Goal: Task Accomplishment & Management: Use online tool/utility

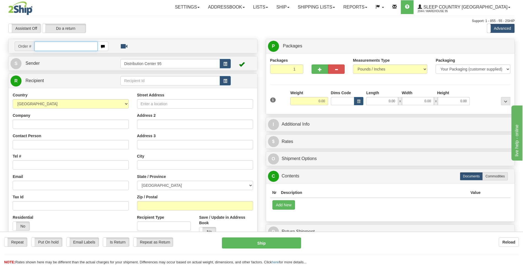
click at [56, 45] on input "text" at bounding box center [65, 46] width 63 height 9
type input "9000I005208"
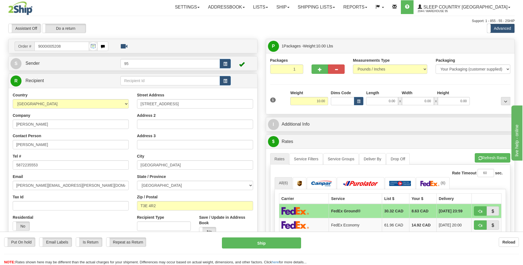
click at [379, 106] on div "1 Weight 10.00 Dims Code x x" at bounding box center [390, 100] width 243 height 20
click at [380, 102] on input "0.00" at bounding box center [382, 101] width 32 height 8
type input "30.00"
click at [443, 101] on input "0.00" at bounding box center [454, 101] width 32 height 8
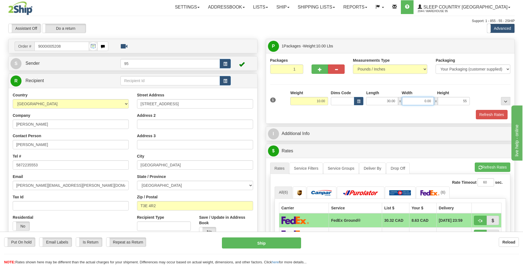
type input "55.00"
click at [423, 102] on input "0.00" at bounding box center [418, 101] width 32 height 8
type input "6.00"
click at [437, 114] on div "Refresh Rates" at bounding box center [390, 114] width 243 height 9
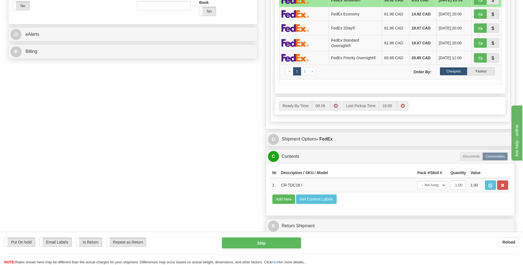
scroll to position [276, 0]
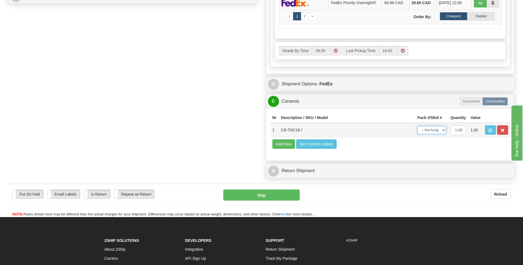
click at [436, 129] on select "-- Not Assigned -- Package 1" at bounding box center [431, 130] width 29 height 8
select select "0"
click at [417, 126] on select "-- Not Assigned -- Package 1" at bounding box center [431, 130] width 29 height 8
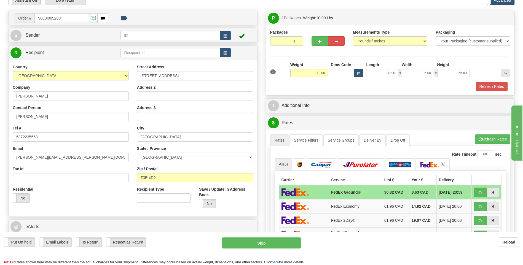
scroll to position [28, 0]
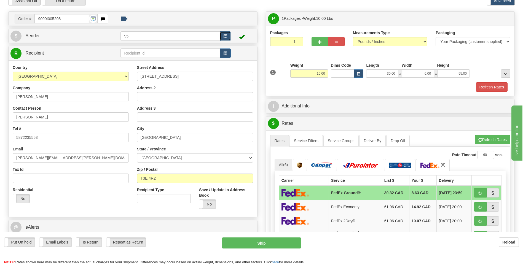
click at [222, 37] on button "button" at bounding box center [225, 35] width 11 height 9
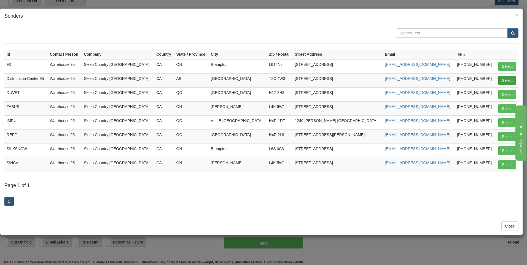
click at [511, 76] on td "Select" at bounding box center [506, 80] width 23 height 14
click at [511, 77] on button "Select" at bounding box center [508, 80] width 18 height 9
type input "Distribution Center 95"
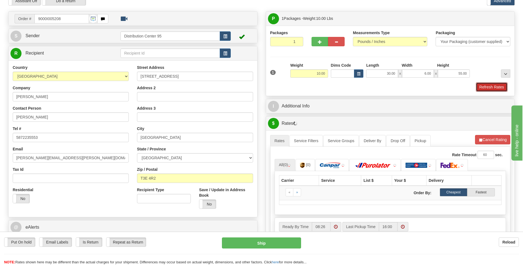
click at [503, 88] on button "Refresh Rates" at bounding box center [492, 86] width 32 height 9
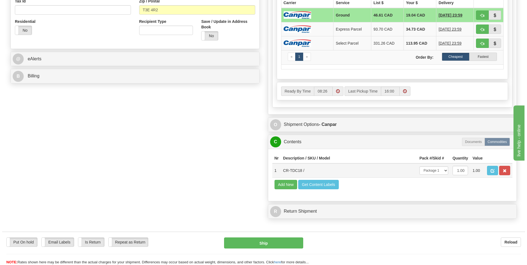
scroll to position [248, 0]
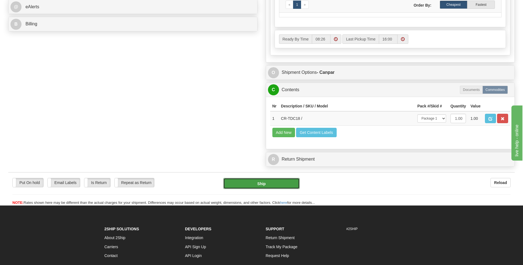
click at [275, 187] on button "Ship" at bounding box center [261, 183] width 76 height 11
type input "1"
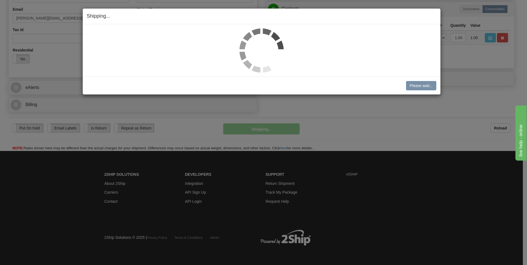
scroll to position [168, 0]
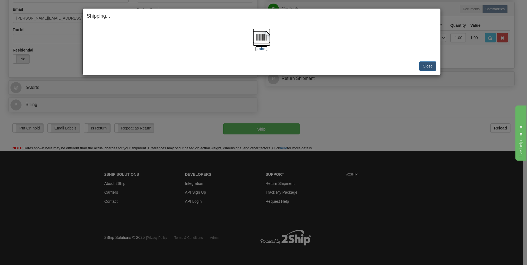
click at [264, 49] on label "[Label]" at bounding box center [261, 49] width 13 height 6
click at [434, 65] on button "Close" at bounding box center [427, 65] width 17 height 9
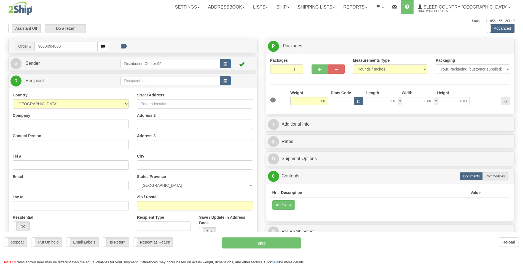
type input "9000I004800"
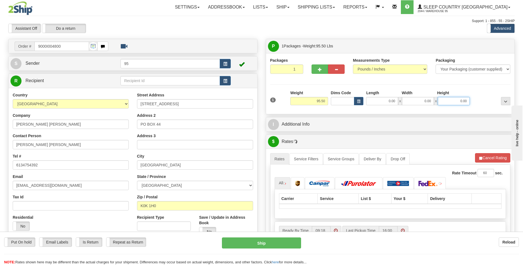
click at [455, 101] on input "0.00" at bounding box center [454, 101] width 32 height 8
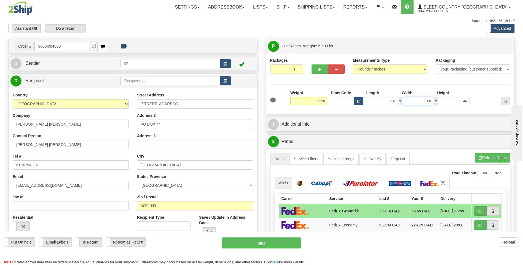
type input "44.00"
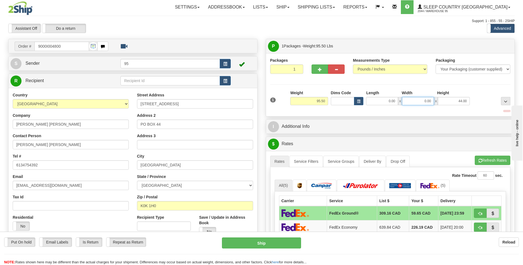
click at [416, 100] on input "0.00" at bounding box center [418, 101] width 32 height 8
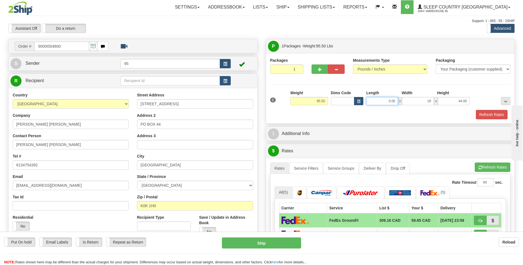
type input "18.00"
click at [385, 99] on input "0.00" at bounding box center [382, 101] width 32 height 8
type input "18.00"
click at [408, 118] on div "Refresh Rates" at bounding box center [390, 114] width 243 height 9
click at [227, 63] on button "button" at bounding box center [225, 63] width 11 height 9
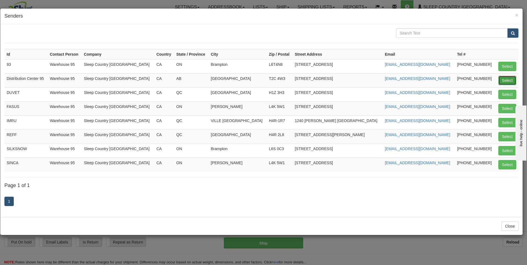
click at [499, 81] on button "Select" at bounding box center [508, 80] width 18 height 9
type input "Distribution Center 95"
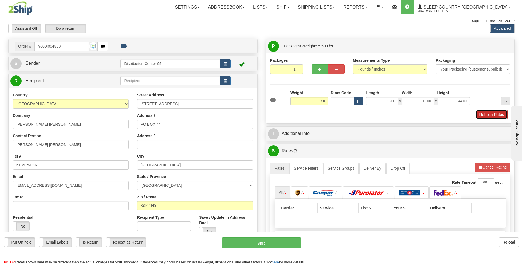
click at [496, 116] on button "Refresh Rates" at bounding box center [492, 114] width 32 height 9
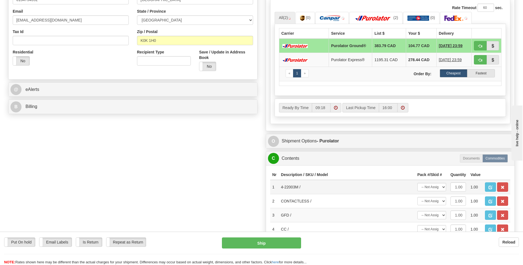
scroll to position [193, 0]
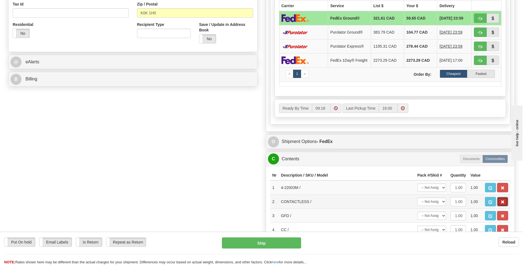
click at [502, 202] on span "button" at bounding box center [503, 202] width 4 height 4
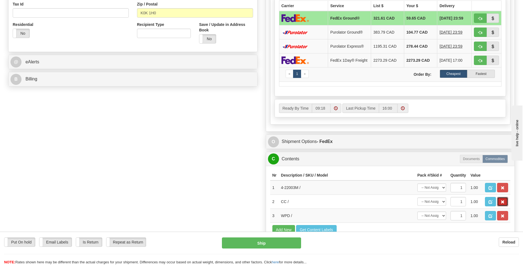
click at [502, 202] on span "button" at bounding box center [503, 202] width 4 height 4
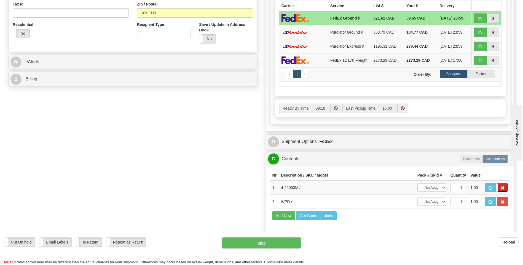
click at [502, 190] on span "button" at bounding box center [503, 188] width 4 height 4
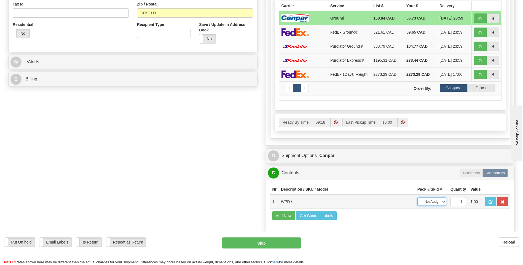
click at [431, 203] on select "-- Not Assigned -- Package 1" at bounding box center [431, 202] width 29 height 8
click at [506, 205] on button "button" at bounding box center [502, 201] width 11 height 9
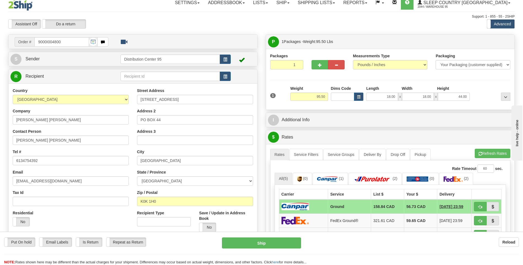
scroll to position [0, 0]
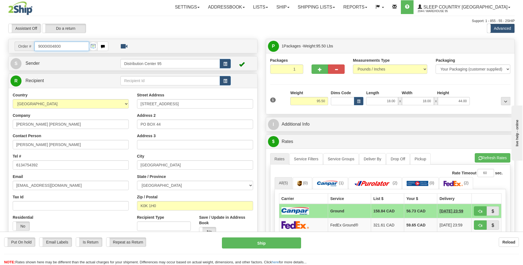
click at [72, 43] on input "9000I004800" at bounding box center [61, 46] width 54 height 9
type input "9"
type input "9000I004800"
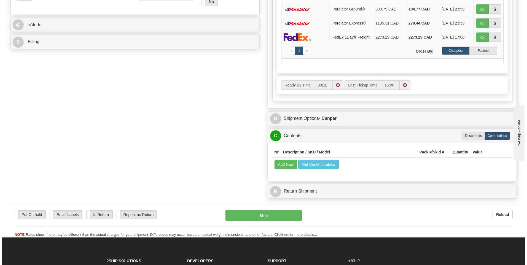
scroll to position [248, 0]
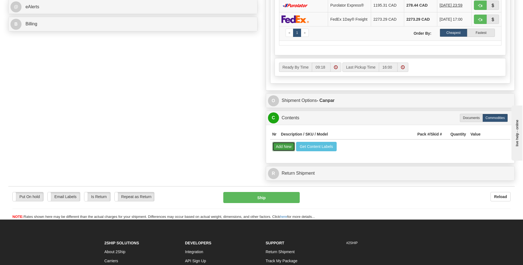
click at [279, 151] on button "Add New" at bounding box center [283, 146] width 23 height 9
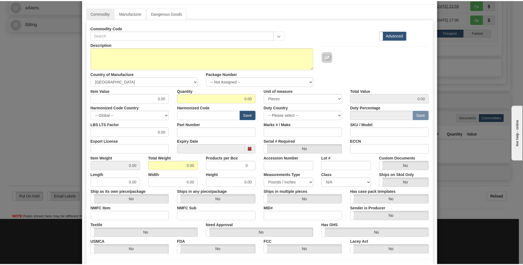
scroll to position [0, 0]
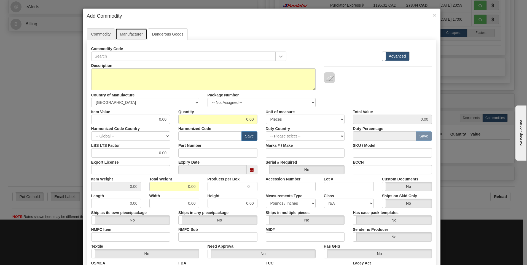
click at [132, 34] on link "Manufacturer" at bounding box center [131, 34] width 31 height 12
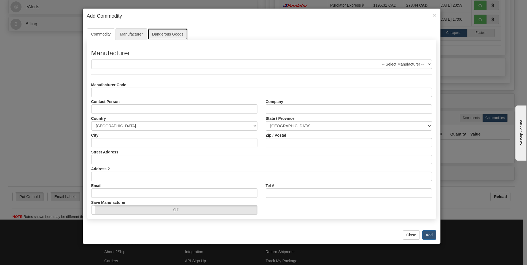
click at [155, 34] on link "Dangerous Goods" at bounding box center [168, 34] width 40 height 12
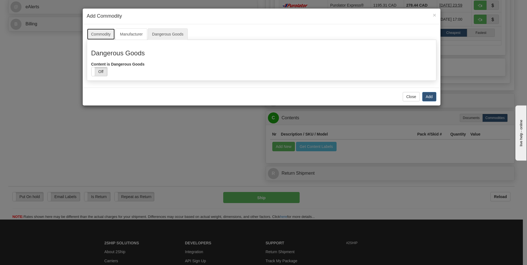
click at [112, 37] on link "Commodity" at bounding box center [101, 34] width 28 height 12
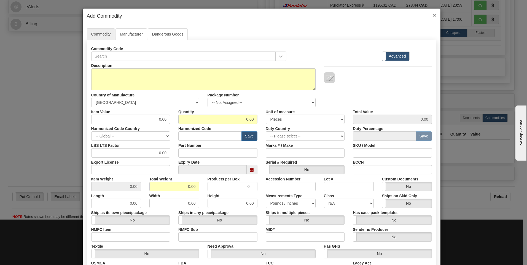
click at [433, 14] on span "×" at bounding box center [434, 15] width 3 height 6
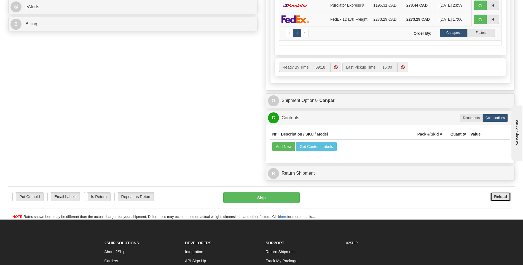
click at [503, 199] on b "Reload" at bounding box center [500, 197] width 13 height 4
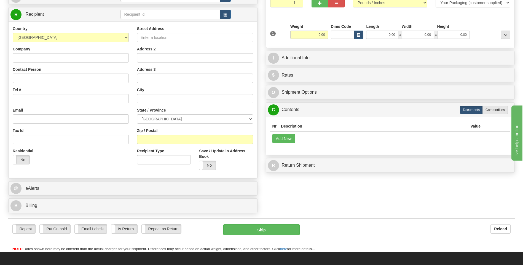
scroll to position [57, 0]
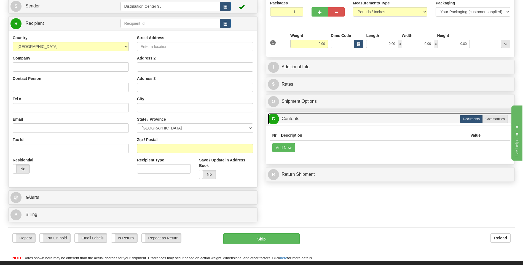
click at [363, 120] on link "C Contents" at bounding box center [390, 118] width 245 height 11
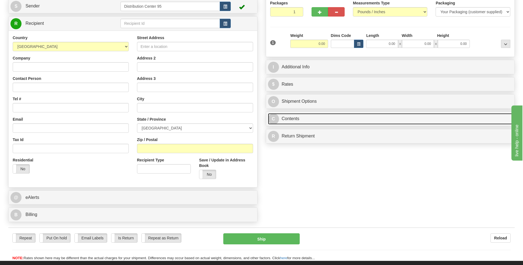
click at [363, 120] on link "C Contents" at bounding box center [390, 118] width 245 height 11
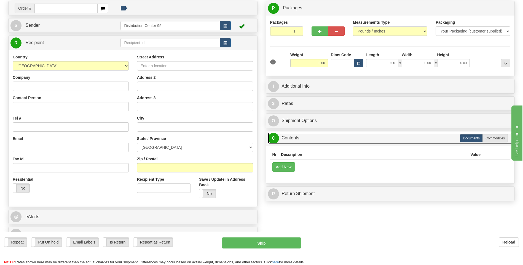
scroll to position [30, 0]
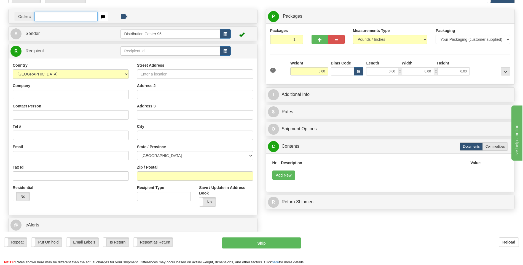
click at [48, 15] on input "text" at bounding box center [65, 16] width 63 height 9
type input "9000I004800"
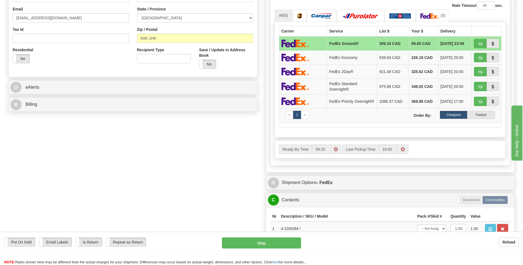
scroll to position [306, 0]
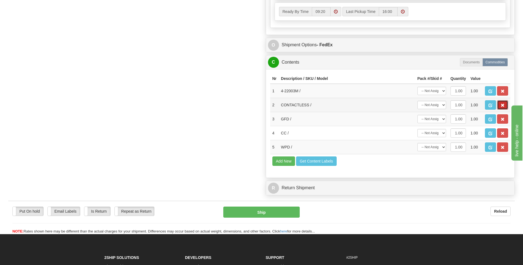
click at [503, 106] on span "button" at bounding box center [503, 106] width 4 height 4
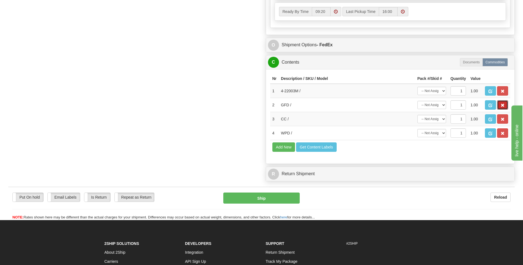
click at [503, 106] on span "button" at bounding box center [503, 106] width 4 height 4
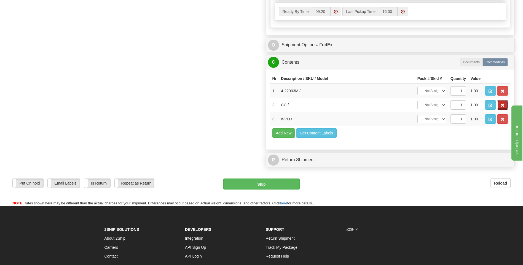
click at [503, 106] on span "button" at bounding box center [503, 106] width 4 height 4
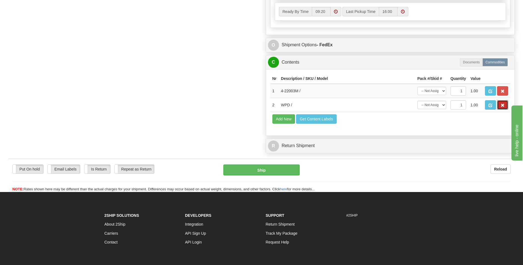
click at [503, 106] on span "button" at bounding box center [503, 106] width 4 height 4
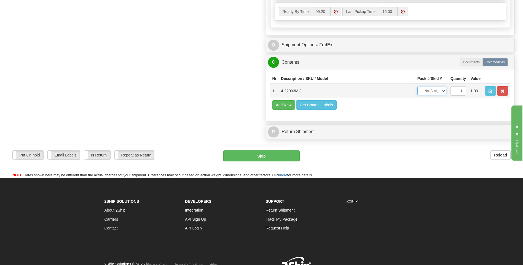
click at [438, 94] on select "-- Not Assigned -- Package 1" at bounding box center [431, 91] width 29 height 8
select select "0"
click at [417, 89] on select "-- Not Assigned -- Package 1" at bounding box center [431, 91] width 29 height 8
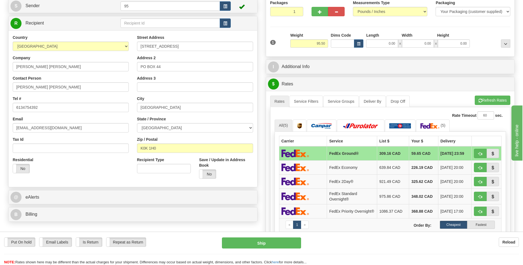
scroll to position [57, 0]
click at [385, 43] on input "0.00" at bounding box center [382, 44] width 32 height 8
type input "18.00"
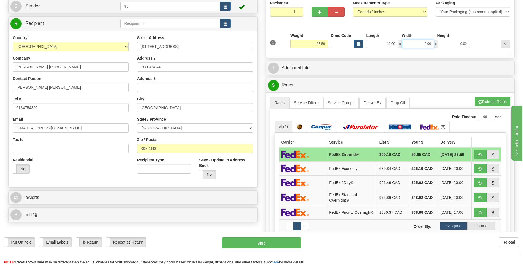
click at [423, 41] on input "0.00" at bounding box center [418, 44] width 32 height 8
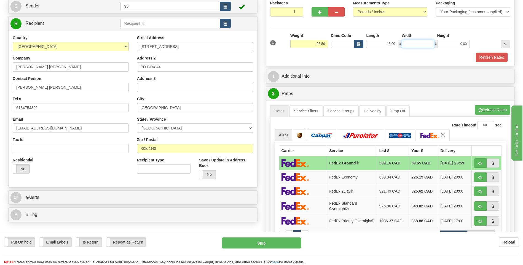
type input "2"
type input "18.00"
click at [456, 39] on div "Height" at bounding box center [454, 36] width 36 height 7
click at [456, 42] on input "0.00" at bounding box center [454, 44] width 32 height 8
type input "44.00"
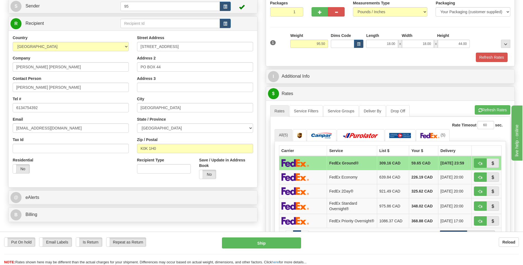
click at [474, 37] on div at bounding box center [491, 40] width 41 height 15
click at [226, 6] on span "button" at bounding box center [225, 7] width 4 height 4
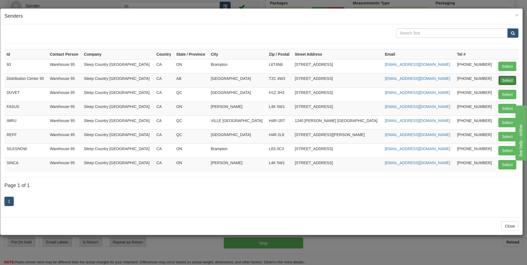
click at [502, 82] on button "Select" at bounding box center [508, 80] width 18 height 9
type input "Distribution Center 95"
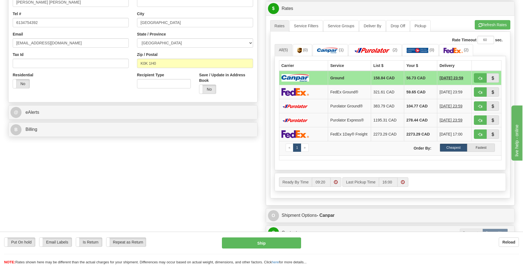
scroll to position [195, 0]
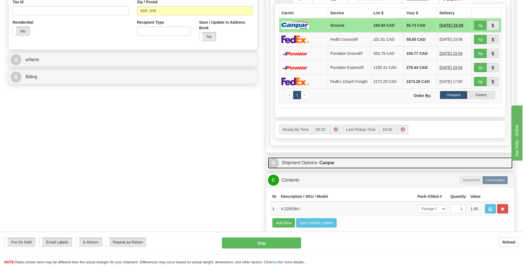
click at [323, 163] on strong "- Canpar" at bounding box center [326, 162] width 18 height 5
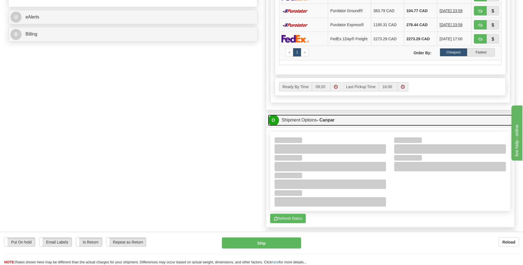
scroll to position [250, 0]
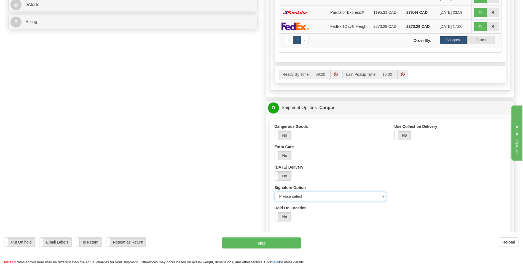
click at [314, 196] on select "Please select No Signature Required Signature Required Adult Signature" at bounding box center [331, 196] width 112 height 9
select select "2"
click at [275, 193] on select "Please select No Signature Required Signature Required Adult Signature" at bounding box center [331, 196] width 112 height 9
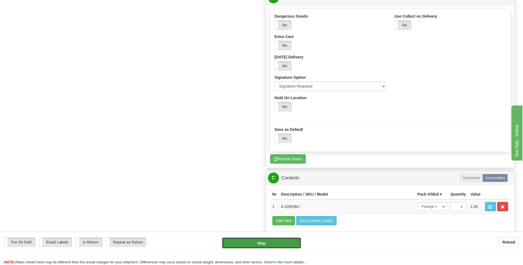
click at [266, 239] on button "Ship" at bounding box center [261, 243] width 79 height 11
type input "1"
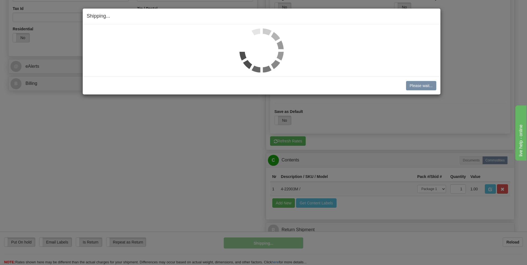
scroll to position [169, 0]
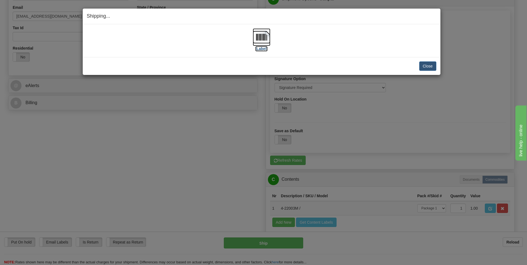
click at [264, 49] on label "[Label]" at bounding box center [261, 49] width 13 height 6
click at [430, 65] on button "Close" at bounding box center [427, 65] width 17 height 9
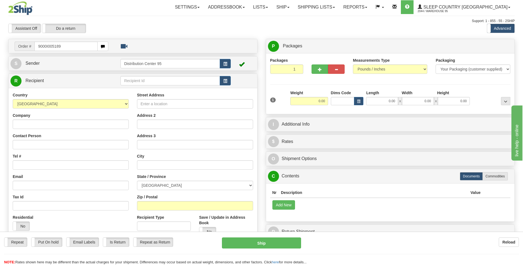
type input "9000I005189"
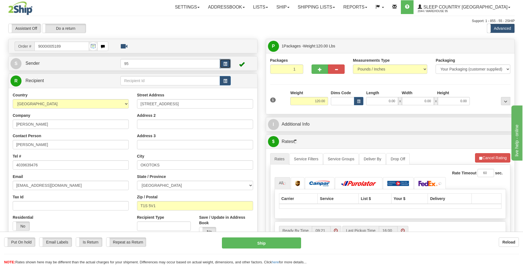
click at [220, 61] on button "button" at bounding box center [225, 63] width 11 height 9
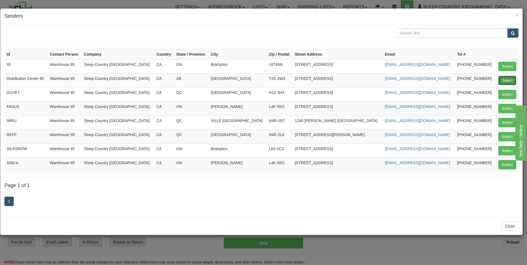
click at [506, 79] on button "Select" at bounding box center [508, 80] width 18 height 9
type input "Distribution Center 95"
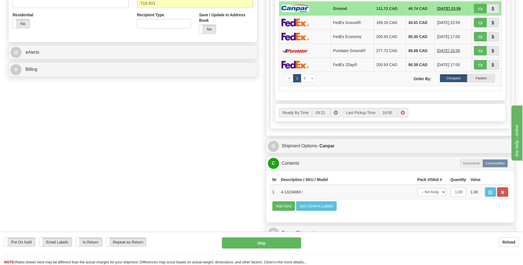
scroll to position [276, 0]
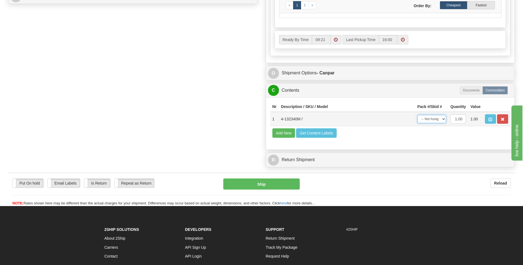
click at [432, 120] on select "-- Not Assigned -- Package 1" at bounding box center [431, 119] width 29 height 8
select select "0"
click at [417, 115] on select "-- Not Assigned -- Package 1" at bounding box center [431, 119] width 29 height 8
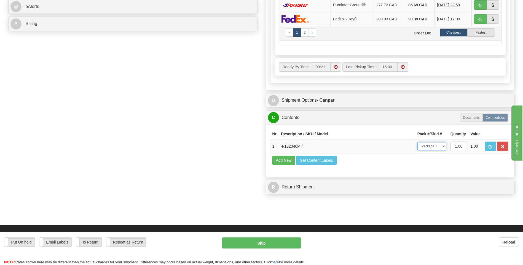
scroll to position [165, 0]
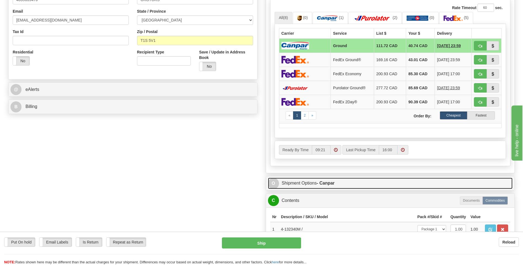
click at [301, 182] on link "O Shipment Options - Canpar" at bounding box center [390, 183] width 245 height 11
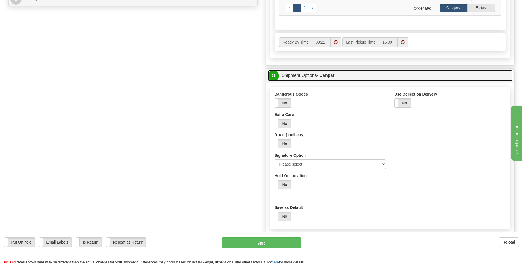
scroll to position [276, 0]
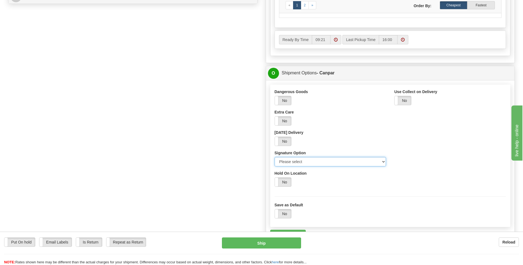
click at [304, 165] on select "Please select No Signature Required Signature Required Adult Signature" at bounding box center [331, 161] width 112 height 9
select select "2"
click at [275, 157] on select "Please select No Signature Required Signature Required Adult Signature" at bounding box center [331, 161] width 112 height 9
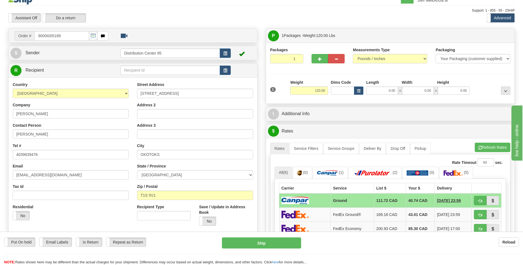
scroll to position [0, 0]
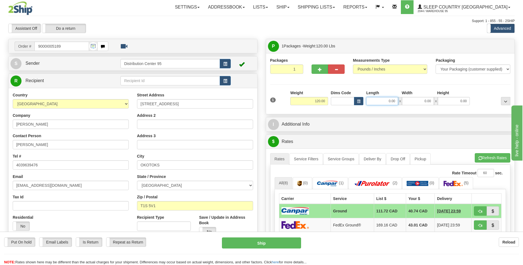
click at [386, 101] on input "0.00" at bounding box center [382, 101] width 32 height 8
type input "18.00"
click at [418, 103] on input "0.00" at bounding box center [418, 101] width 32 height 8
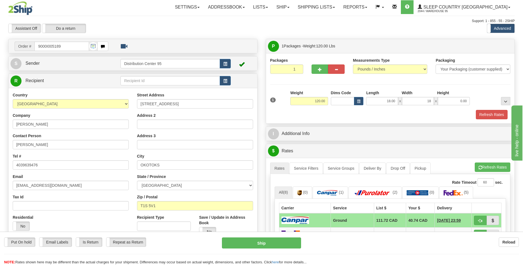
type input "18.00"
click at [445, 106] on div "1 Weight 120.00 Dims Code x" at bounding box center [390, 100] width 243 height 20
click at [447, 102] on input "0.00" at bounding box center [454, 101] width 32 height 8
type input "41.00"
click at [344, 122] on div "Packages 1 1 Measurements Type" at bounding box center [390, 88] width 249 height 70
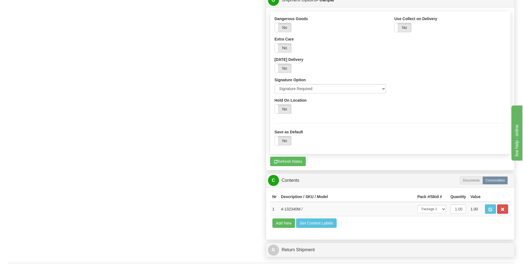
scroll to position [414, 0]
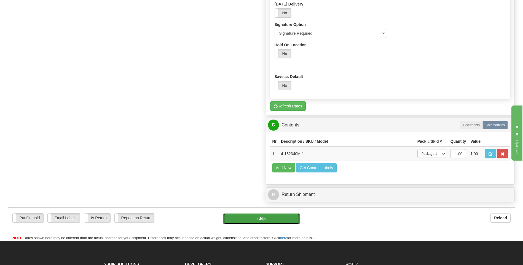
click at [274, 219] on button "Ship" at bounding box center [261, 218] width 76 height 11
type input "1"
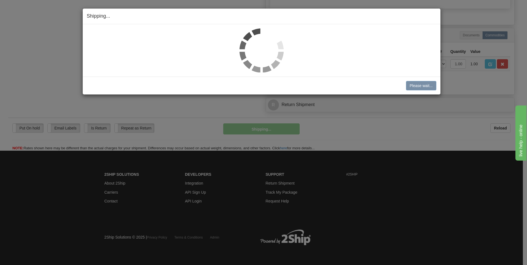
scroll to position [224, 0]
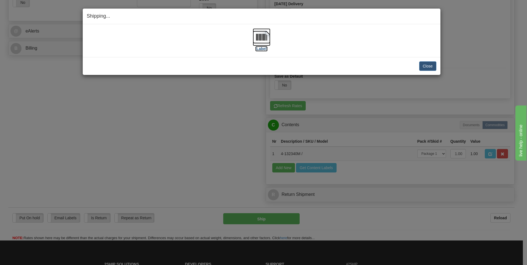
click at [259, 48] on label "[Label]" at bounding box center [261, 49] width 13 height 6
click at [426, 69] on button "Close" at bounding box center [427, 65] width 17 height 9
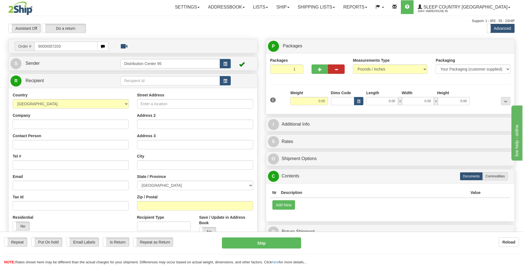
type input "9000I007203"
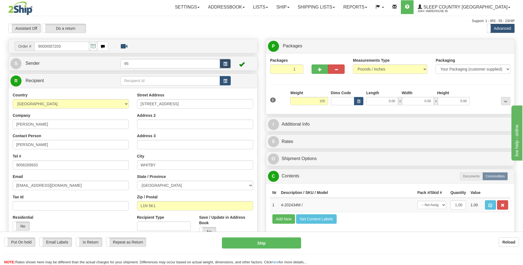
type input "100.00"
click at [227, 62] on span "button" at bounding box center [225, 64] width 4 height 4
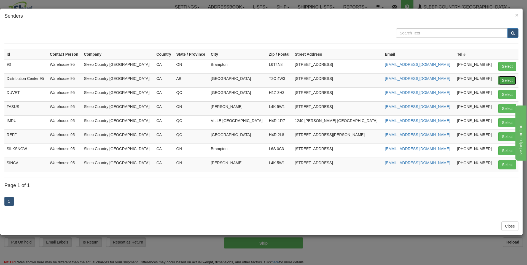
click at [505, 81] on button "Select" at bounding box center [508, 80] width 18 height 9
type input "Distribution Center 95"
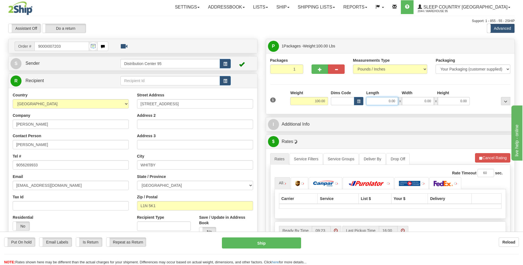
click at [382, 102] on input "0.00" at bounding box center [382, 101] width 32 height 8
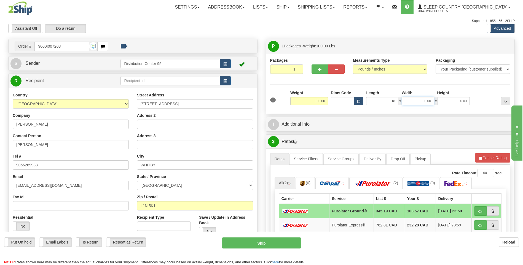
type input "18.00"
click at [413, 102] on input "0.00" at bounding box center [418, 101] width 32 height 8
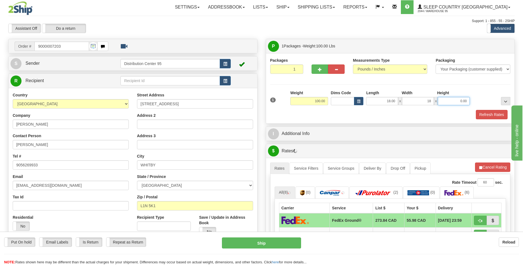
type input "18.00"
click at [459, 99] on input "0.00" at bounding box center [454, 101] width 32 height 8
type input "43.00"
click at [459, 85] on div "Packages 1 1 Measurements Type" at bounding box center [390, 89] width 240 height 62
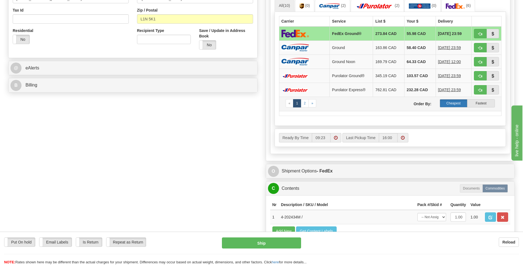
scroll to position [193, 0]
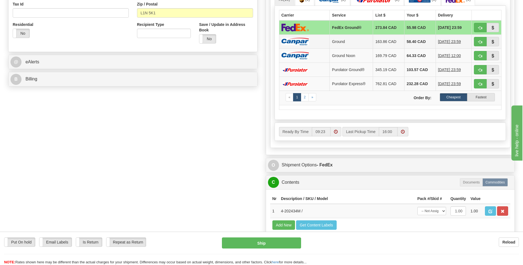
drag, startPoint x: 346, startPoint y: 42, endPoint x: 363, endPoint y: 84, distance: 45.3
click at [346, 42] on td "Ground" at bounding box center [351, 41] width 43 height 14
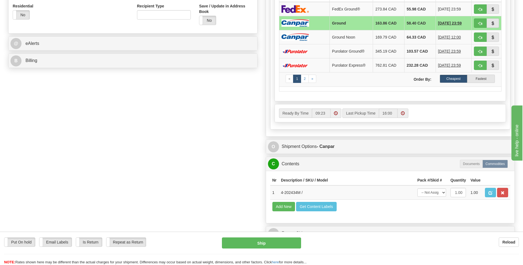
scroll to position [221, 0]
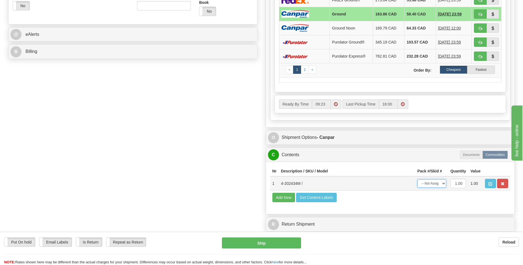
drag, startPoint x: 442, startPoint y: 183, endPoint x: 441, endPoint y: 188, distance: 4.5
click at [442, 183] on select "-- Not Assigned -- Package 1" at bounding box center [431, 184] width 29 height 8
select select "0"
click at [417, 180] on select "-- Not Assigned -- Package 1" at bounding box center [431, 184] width 29 height 8
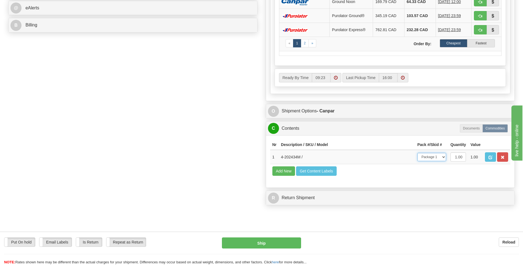
scroll to position [248, 0]
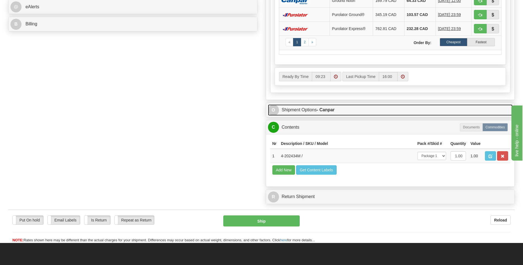
click at [303, 112] on link "O Shipment Options - Canpar" at bounding box center [390, 110] width 245 height 11
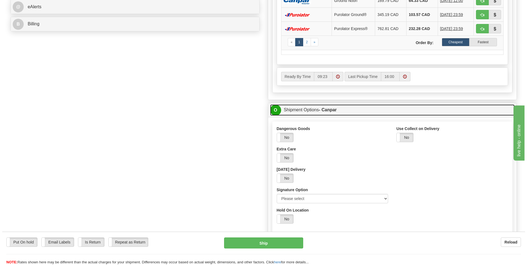
scroll to position [303, 0]
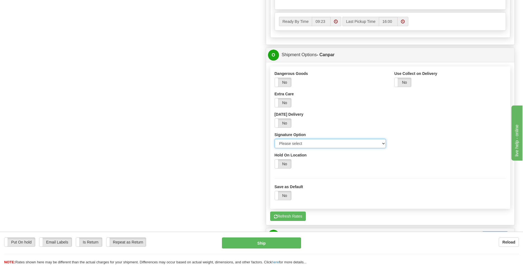
click at [325, 141] on select "Please select No Signature Required Signature Required Adult Signature" at bounding box center [331, 143] width 112 height 9
select select "2"
click at [275, 139] on select "Please select No Signature Required Signature Required Adult Signature" at bounding box center [331, 143] width 112 height 9
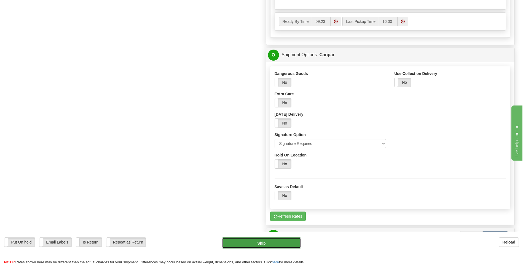
click at [251, 245] on button "Ship" at bounding box center [261, 243] width 79 height 11
type input "1"
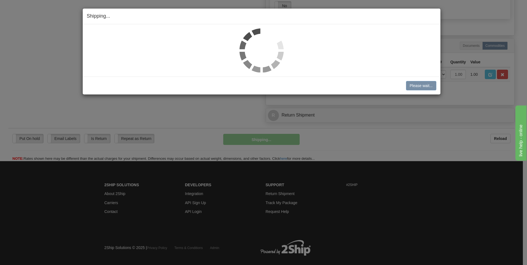
scroll to position [297, 0]
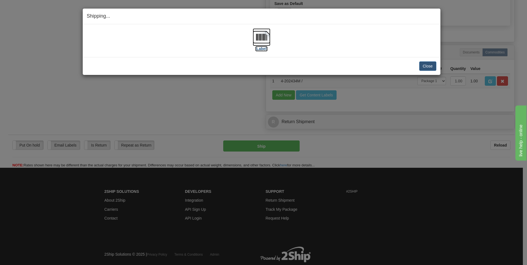
click at [260, 49] on label "[Label]" at bounding box center [261, 49] width 13 height 6
click at [433, 66] on button "Close" at bounding box center [427, 65] width 17 height 9
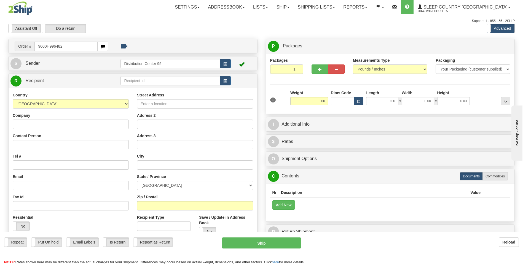
type input "9000H996482"
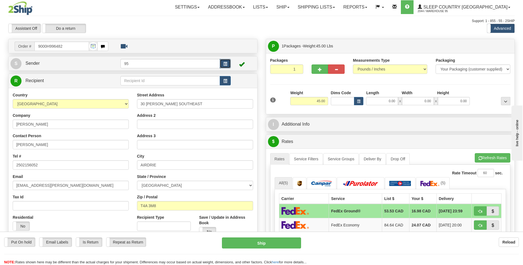
click at [222, 67] on button "button" at bounding box center [225, 63] width 11 height 9
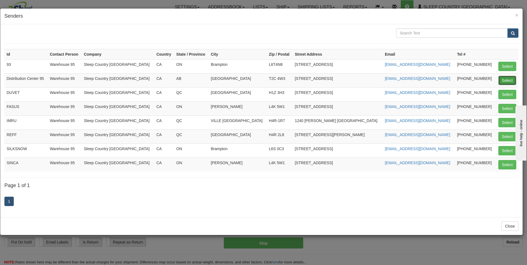
click at [503, 78] on button "Select" at bounding box center [508, 80] width 18 height 9
type input "Distribution Center 95"
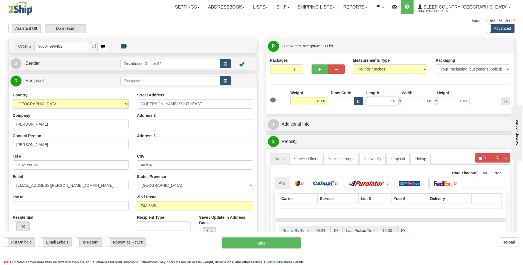
click at [370, 101] on input "0.00" at bounding box center [382, 101] width 32 height 8
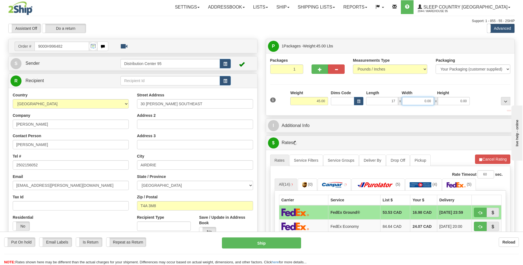
type input "17.00"
click at [419, 98] on input "0.00" at bounding box center [418, 101] width 32 height 8
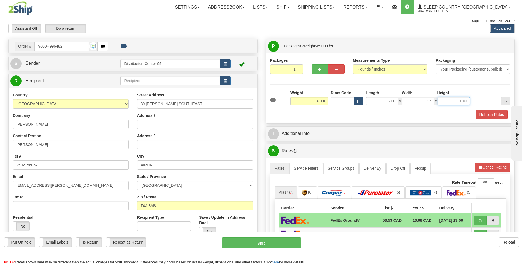
type input "17.00"
click at [461, 100] on input "0.00" at bounding box center [454, 101] width 32 height 8
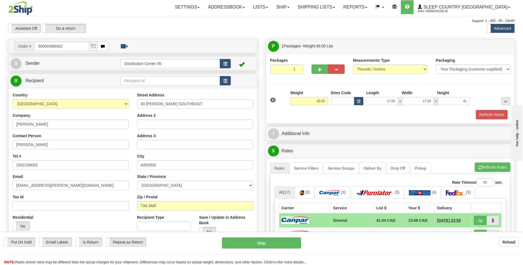
type input "41.00"
click at [470, 90] on div "Packages 1 1 Measurements Type" at bounding box center [390, 89] width 240 height 62
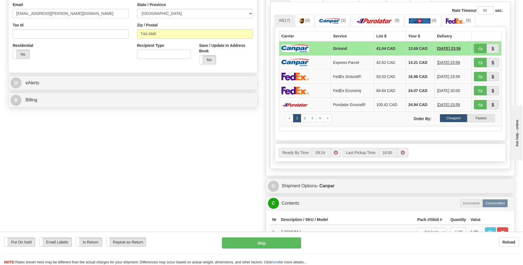
scroll to position [221, 0]
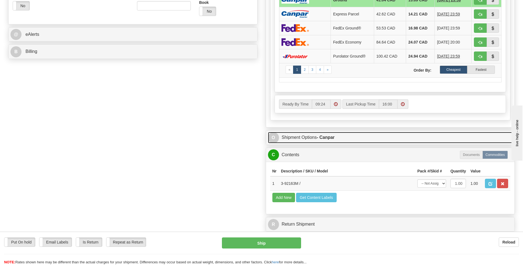
click at [312, 135] on link "O Shipment Options - Canpar" at bounding box center [390, 137] width 245 height 11
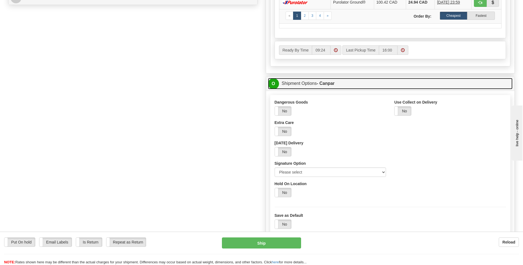
scroll to position [276, 0]
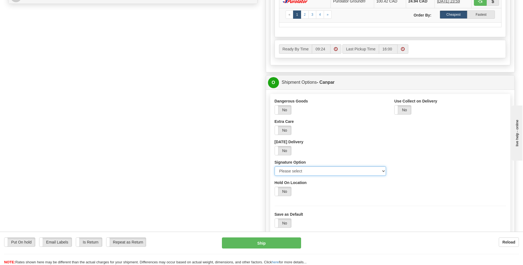
click at [327, 167] on select "Please select No Signature Required Signature Required Adult Signature" at bounding box center [331, 171] width 112 height 9
click at [326, 170] on select "Please select No Signature Required Signature Required Adult Signature" at bounding box center [331, 171] width 112 height 9
select select "2"
click at [275, 167] on select "Please select No Signature Required Signature Required Adult Signature" at bounding box center [331, 171] width 112 height 9
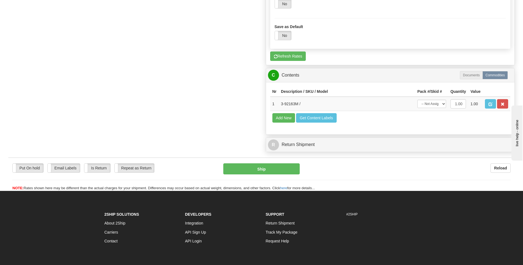
scroll to position [496, 0]
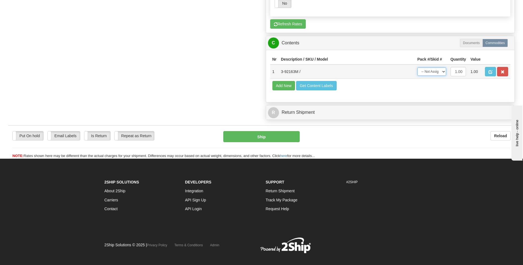
click at [437, 71] on select "-- Not Assigned -- Package 1" at bounding box center [431, 72] width 29 height 8
select select "0"
click at [417, 68] on select "-- Not Assigned -- Package 1" at bounding box center [431, 72] width 29 height 8
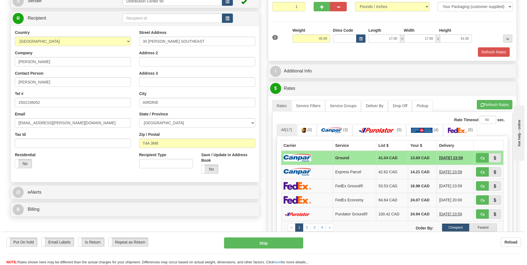
scroll to position [28, 0]
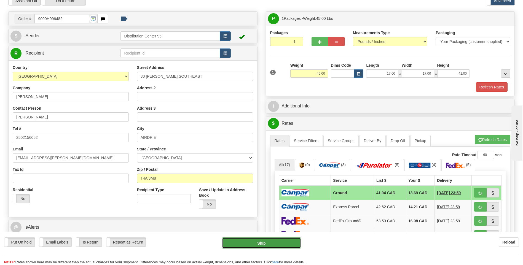
click at [262, 245] on button "Ship" at bounding box center [261, 243] width 79 height 11
type input "1"
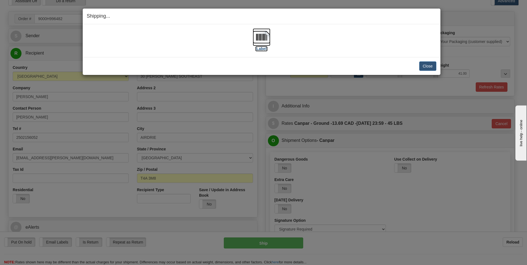
click at [263, 47] on label "[Label]" at bounding box center [261, 49] width 13 height 6
click at [425, 68] on button "Close" at bounding box center [427, 65] width 17 height 9
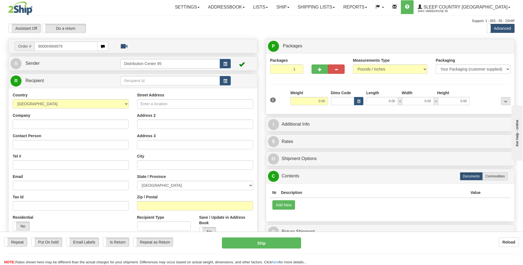
type input "9000H994979"
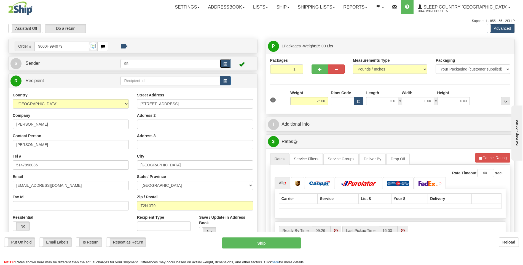
click at [226, 65] on span "button" at bounding box center [225, 64] width 4 height 4
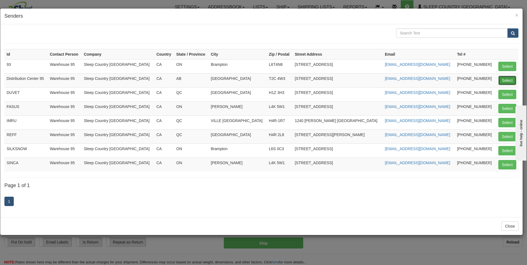
click at [510, 81] on button "Select" at bounding box center [508, 80] width 18 height 9
type input "Distribution Center 95"
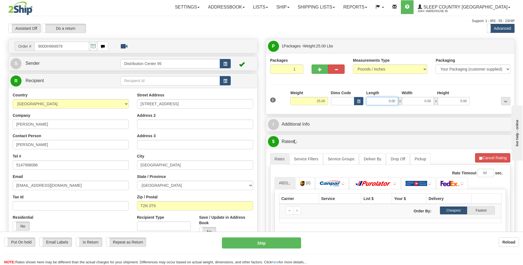
click at [392, 99] on input "0.00" at bounding box center [382, 101] width 32 height 8
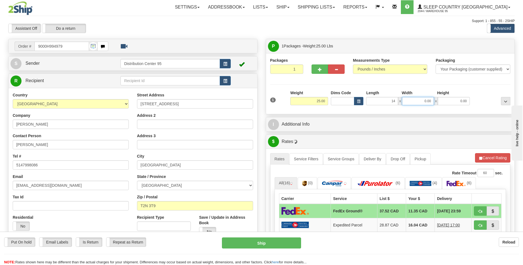
type input "14.00"
click at [413, 101] on input "0.00" at bounding box center [418, 101] width 32 height 8
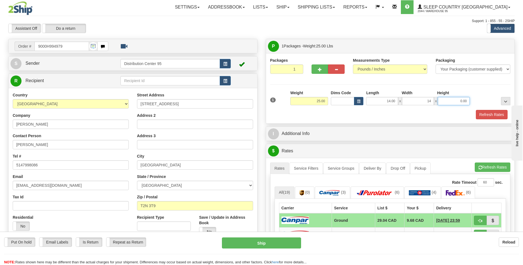
type input "14.00"
click at [451, 102] on input "0.00" at bounding box center [454, 101] width 32 height 8
type input "40.00"
click at [478, 88] on div "Packages 1 1 Measurements Type" at bounding box center [390, 89] width 240 height 62
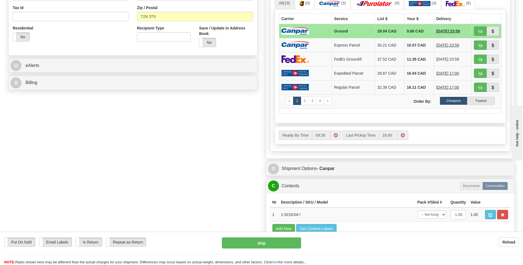
scroll to position [221, 0]
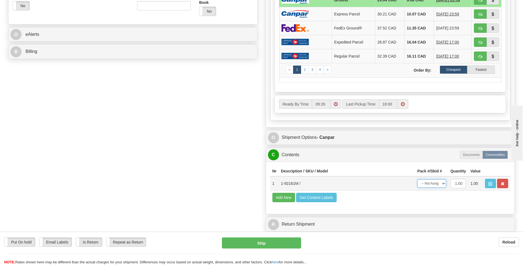
click at [437, 184] on select "-- Not Assigned -- Package 1" at bounding box center [431, 184] width 29 height 8
select select "0"
click at [417, 180] on select "-- Not Assigned -- Package 1" at bounding box center [431, 184] width 29 height 8
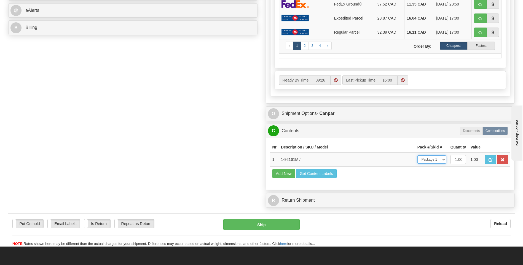
scroll to position [248, 0]
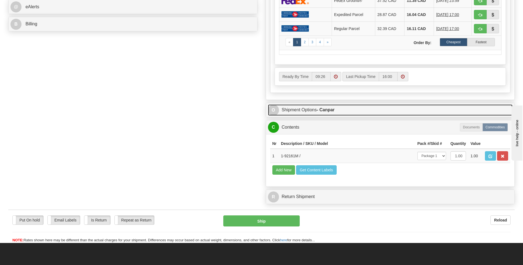
click at [315, 111] on link "O Shipment Options - Canpar" at bounding box center [390, 110] width 245 height 11
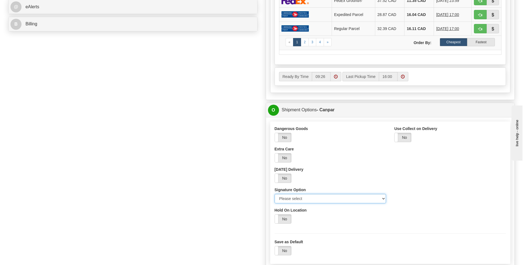
click at [306, 197] on select "Please select No Signature Required Signature Required Adult Signature" at bounding box center [331, 198] width 112 height 9
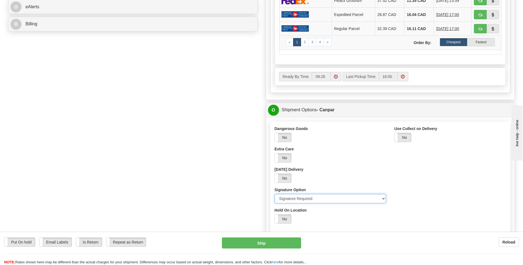
click at [275, 194] on select "Please select No Signature Required Signature Required Adult Signature" at bounding box center [331, 198] width 112 height 9
click at [305, 197] on select "Please select No Signature Required Signature Required Adult Signature" at bounding box center [331, 198] width 112 height 9
select select "1"
click at [275, 194] on select "Please select No Signature Required Signature Required Adult Signature" at bounding box center [331, 198] width 112 height 9
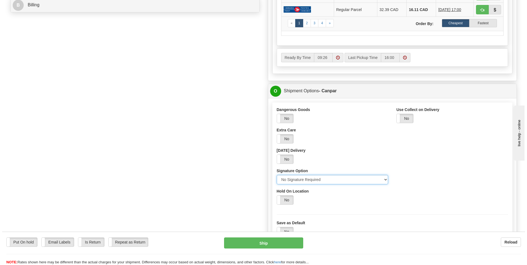
scroll to position [303, 0]
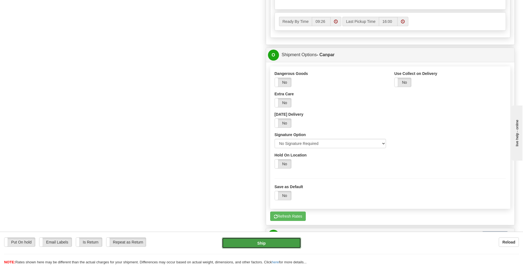
click at [282, 242] on button "Ship" at bounding box center [261, 243] width 79 height 11
type input "1"
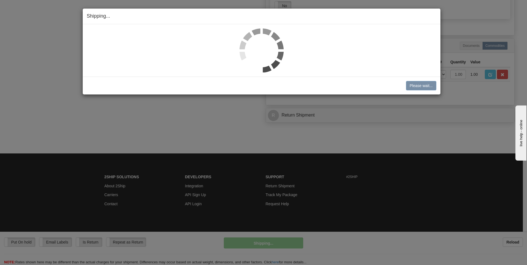
scroll to position [293, 0]
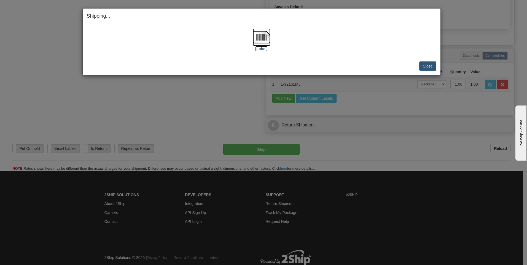
click at [260, 46] on label "[Label]" at bounding box center [261, 49] width 13 height 6
click at [427, 65] on button "Close" at bounding box center [427, 65] width 17 height 9
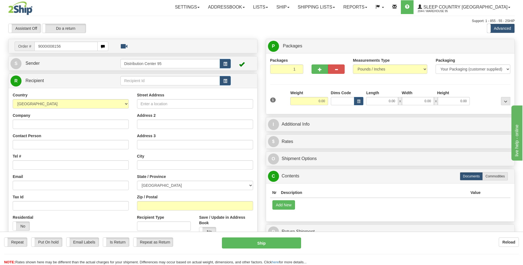
type input "9000I008156"
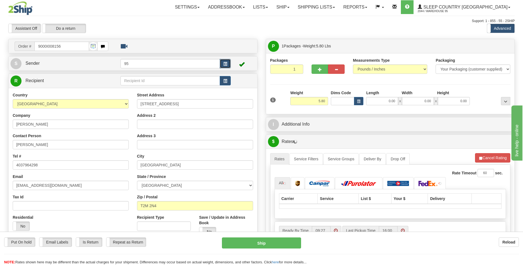
click at [224, 61] on button "button" at bounding box center [225, 63] width 11 height 9
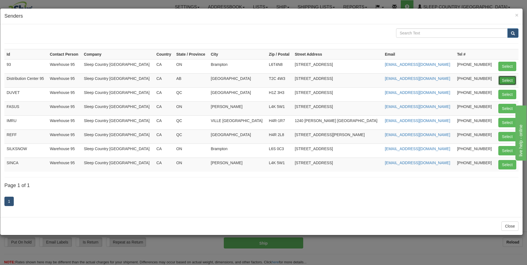
click at [510, 80] on button "Select" at bounding box center [508, 80] width 18 height 9
type input "Distribution Center 95"
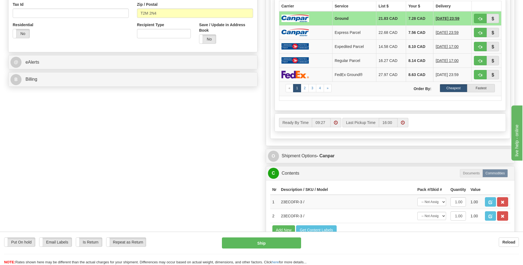
scroll to position [193, 0]
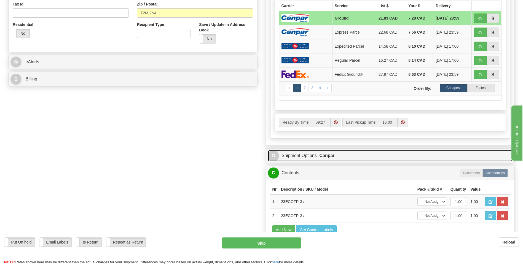
click at [323, 158] on strong "- Canpar" at bounding box center [326, 155] width 18 height 5
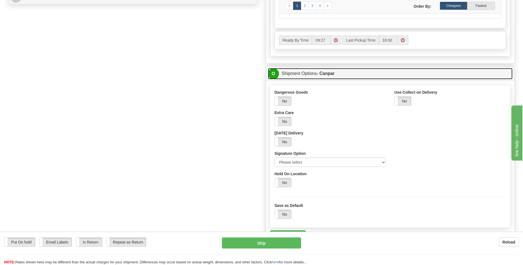
scroll to position [276, 0]
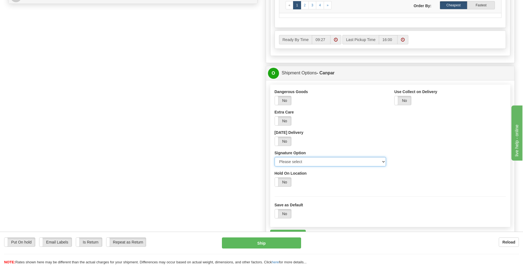
click at [318, 165] on select "Please select No Signature Required Signature Required Adult Signature" at bounding box center [331, 161] width 112 height 9
select select "2"
click at [275, 157] on select "Please select No Signature Required Signature Required Adult Signature" at bounding box center [331, 161] width 112 height 9
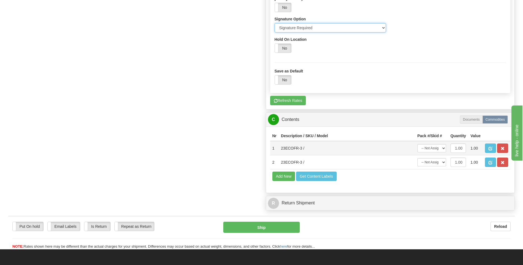
scroll to position [414, 0]
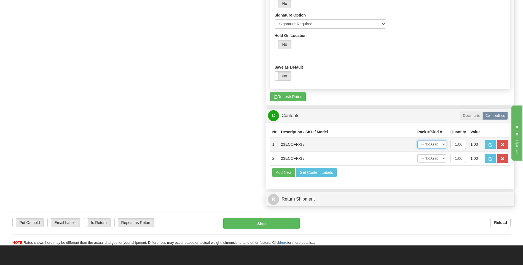
click at [426, 144] on select "-- Not Assigned -- Package 1" at bounding box center [431, 144] width 29 height 8
select select "0"
click at [417, 140] on select "-- Not Assigned -- Package 1" at bounding box center [431, 144] width 29 height 8
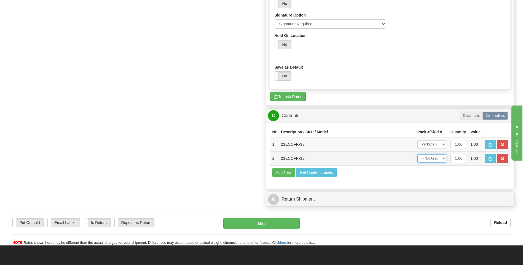
click at [429, 159] on select "-- Not Assigned -- Package 1" at bounding box center [431, 158] width 29 height 8
select select "0"
click at [417, 154] on select "-- Not Assigned -- Package 1" at bounding box center [431, 158] width 29 height 8
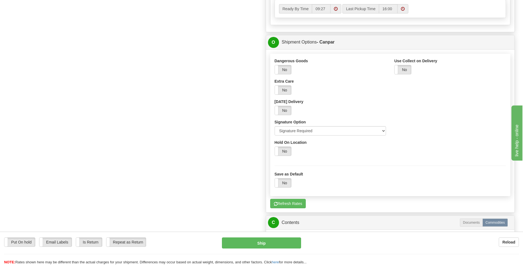
scroll to position [276, 0]
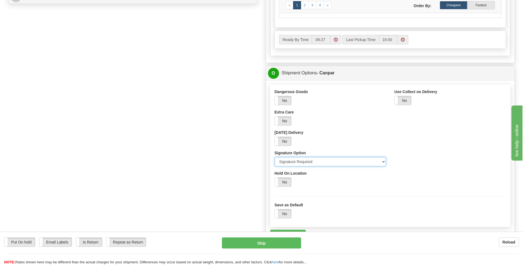
click at [309, 164] on select "Please select No Signature Required Signature Required Adult Signature" at bounding box center [331, 161] width 112 height 9
select select "0"
click at [275, 157] on select "Please select No Signature Required Signature Required Adult Signature" at bounding box center [331, 161] width 112 height 9
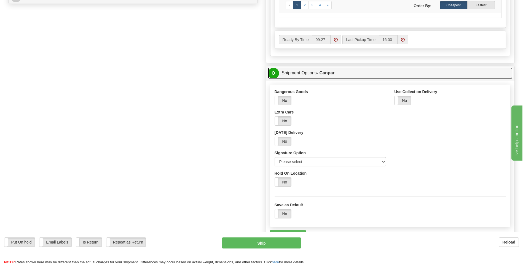
click at [299, 72] on link "O Shipment Options - Canpar" at bounding box center [390, 73] width 245 height 11
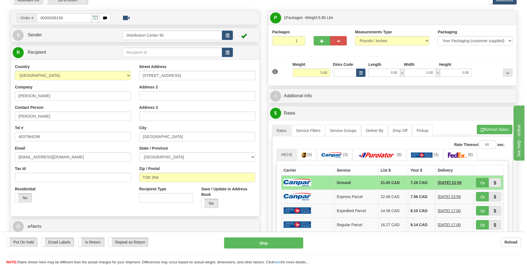
scroll to position [55, 0]
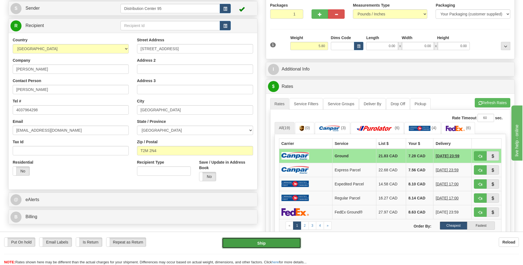
click at [265, 244] on button "Ship" at bounding box center [261, 243] width 79 height 11
type input "1"
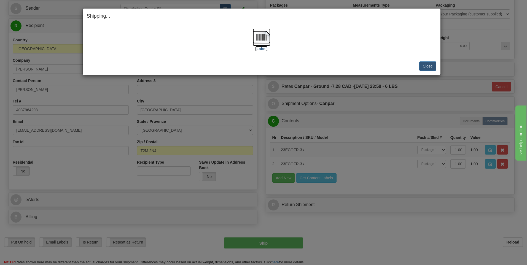
click at [261, 48] on label "[Label]" at bounding box center [261, 49] width 13 height 6
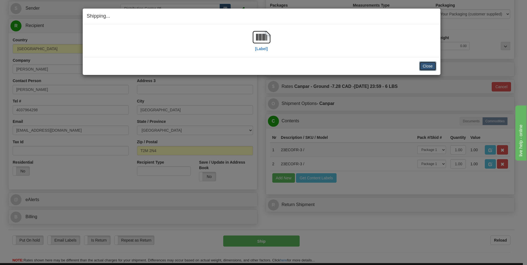
click at [425, 69] on button "Close" at bounding box center [427, 65] width 17 height 9
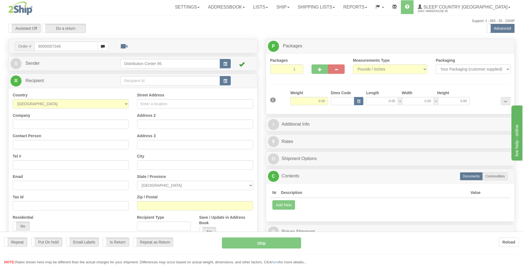
type input "9000I007346"
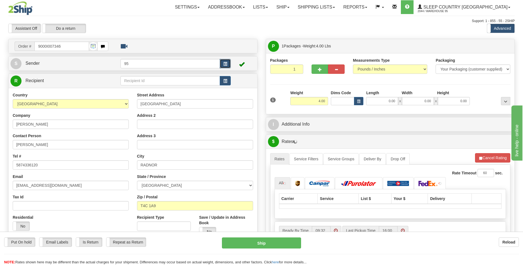
click at [227, 63] on button "button" at bounding box center [225, 63] width 11 height 9
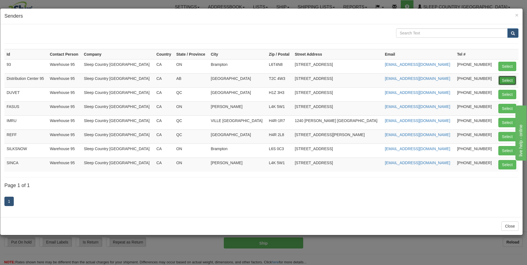
click at [505, 81] on button "Select" at bounding box center [508, 80] width 18 height 9
type input "Distribution Center 95"
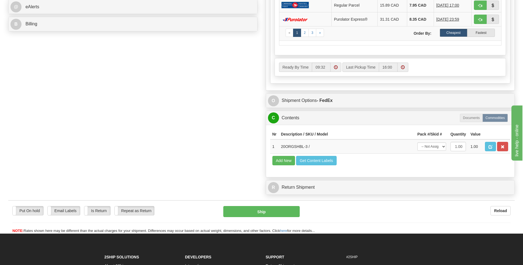
scroll to position [323, 0]
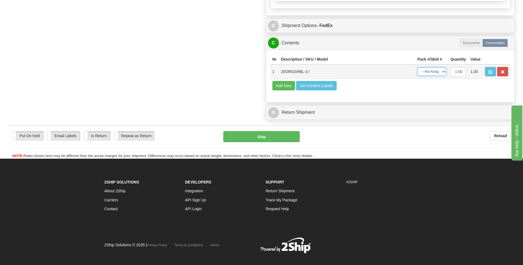
click at [436, 74] on select "-- Not Assigned -- Package 1" at bounding box center [431, 72] width 29 height 8
select select "0"
click at [417, 68] on select "-- Not Assigned -- Package 1" at bounding box center [431, 72] width 29 height 8
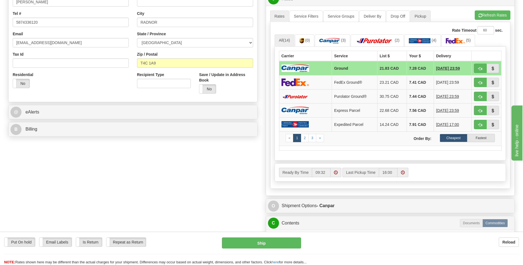
scroll to position [185, 0]
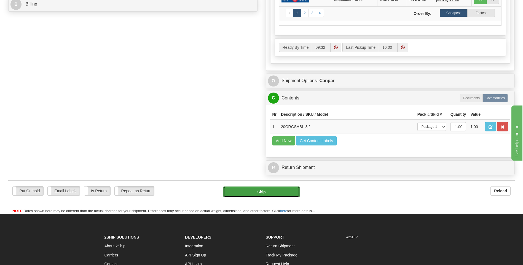
click at [273, 191] on button "Ship" at bounding box center [261, 191] width 76 height 11
type input "1"
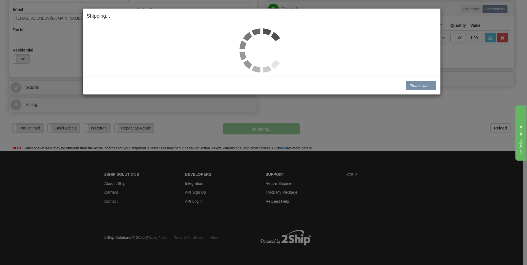
scroll to position [168, 0]
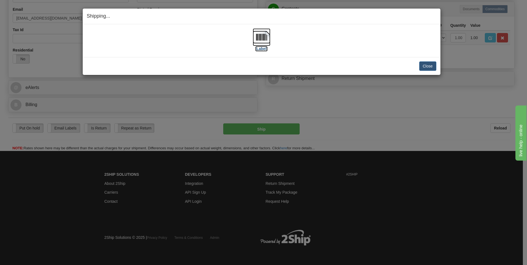
click at [257, 49] on label "[Label]" at bounding box center [261, 49] width 13 height 6
click at [432, 68] on button "Close" at bounding box center [427, 65] width 17 height 9
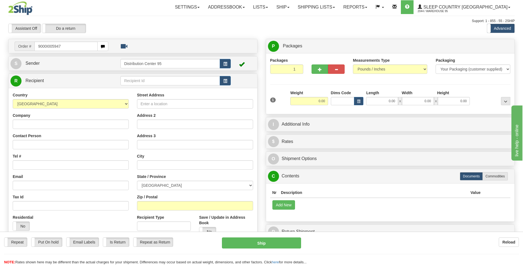
type input "9000I005947"
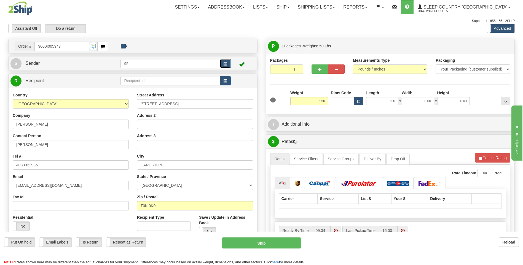
click at [223, 66] on button "button" at bounding box center [225, 63] width 11 height 9
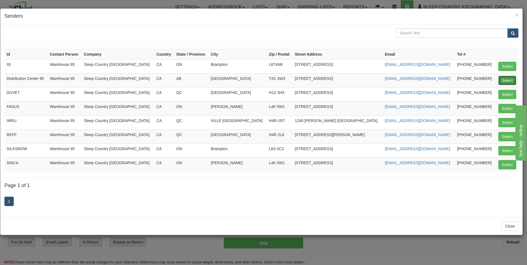
click at [511, 80] on button "Select" at bounding box center [508, 80] width 18 height 9
type input "Distribution Center 95"
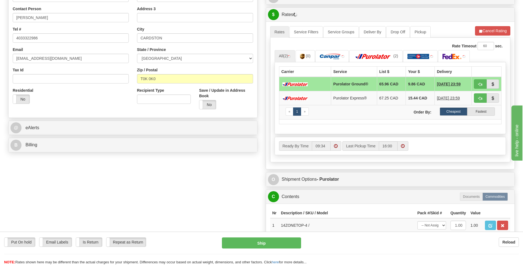
scroll to position [165, 0]
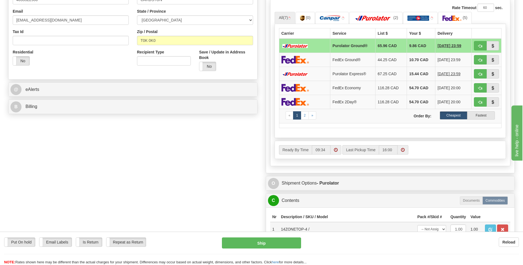
click at [436, 189] on div "O Shipment Options - Purolator" at bounding box center [390, 183] width 249 height 14
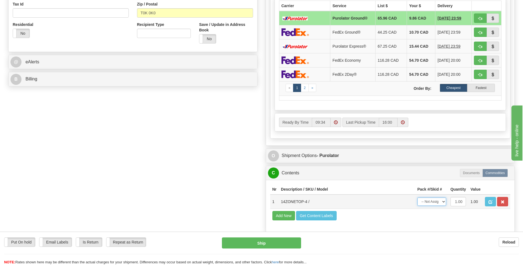
click at [435, 201] on select "-- Not Assigned -- Package 1" at bounding box center [431, 202] width 29 height 8
click at [417, 198] on select "-- Not Assigned -- Package 1" at bounding box center [431, 202] width 29 height 8
click at [436, 203] on select "-- Not Assigned -- Package 1" at bounding box center [431, 202] width 29 height 8
select select "0"
click at [417, 198] on select "-- Not Assigned -- Package 1" at bounding box center [431, 202] width 29 height 8
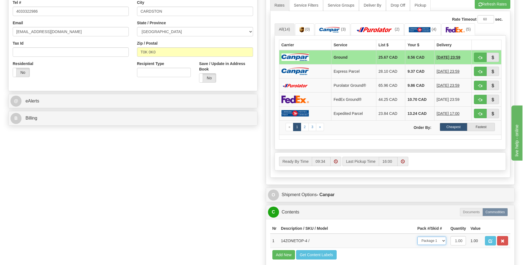
scroll to position [248, 0]
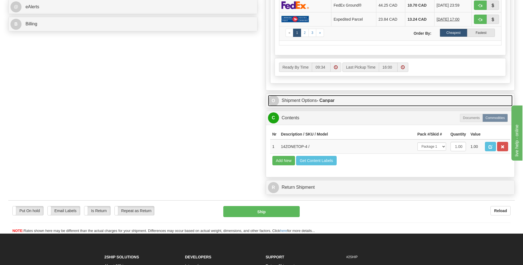
click at [313, 102] on link "O Shipment Options - Canpar" at bounding box center [390, 100] width 245 height 11
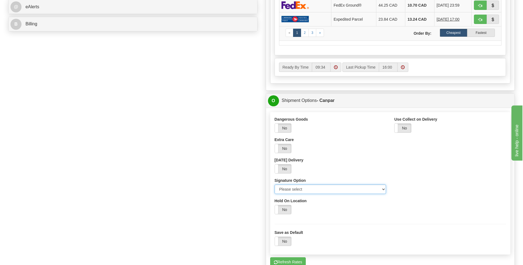
click at [304, 190] on select "Please select No Signature Required Signature Required Adult Signature" at bounding box center [331, 189] width 112 height 9
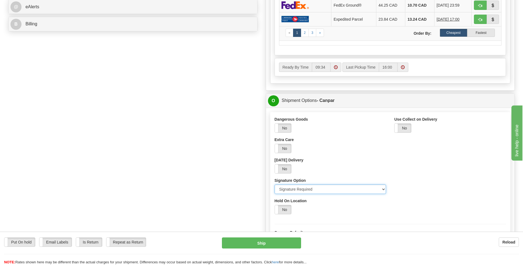
click at [275, 185] on select "Please select No Signature Required Signature Required Adult Signature" at bounding box center [331, 189] width 112 height 9
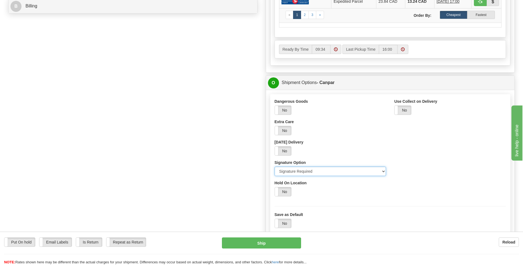
scroll to position [276, 0]
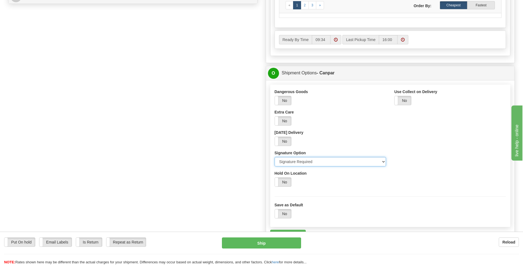
drag, startPoint x: 323, startPoint y: 164, endPoint x: 319, endPoint y: 169, distance: 6.4
click at [323, 164] on select "Please select No Signature Required Signature Required Adult Signature" at bounding box center [331, 161] width 112 height 9
click at [316, 162] on select "Please select No Signature Required Signature Required Adult Signature" at bounding box center [331, 161] width 112 height 9
select select "1"
click at [275, 157] on select "Please select No Signature Required Signature Required Adult Signature" at bounding box center [331, 161] width 112 height 9
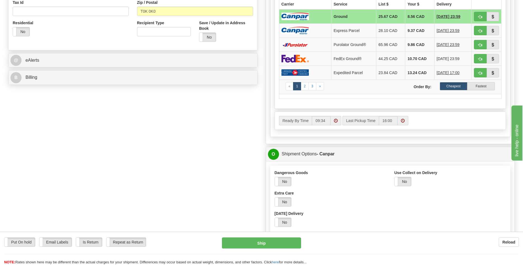
scroll to position [386, 0]
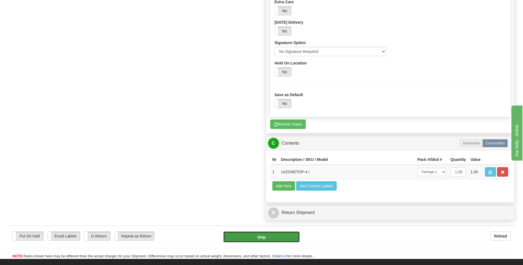
click at [255, 239] on button "Ship" at bounding box center [261, 237] width 76 height 11
type input "1"
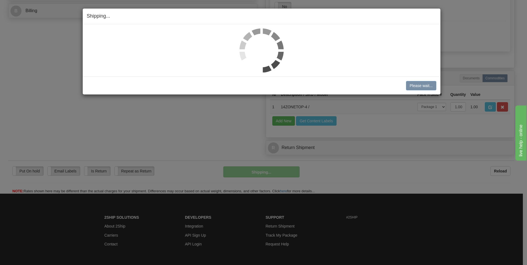
scroll to position [196, 0]
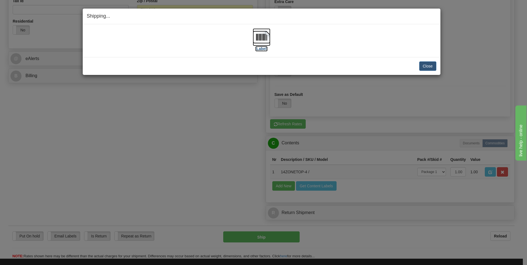
click at [261, 47] on label "[Label]" at bounding box center [261, 49] width 13 height 6
click at [430, 66] on button "Close" at bounding box center [427, 65] width 17 height 9
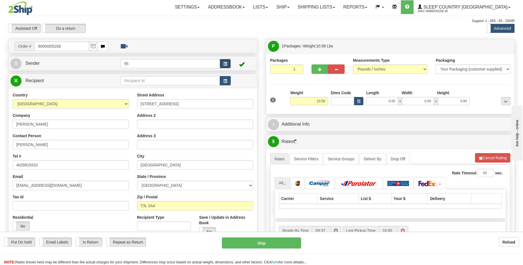
click at [224, 65] on span "button" at bounding box center [225, 64] width 4 height 4
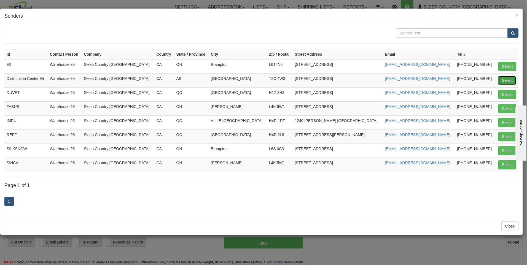
click at [510, 81] on button "Select" at bounding box center [508, 80] width 18 height 9
type input "Distribution Center 95"
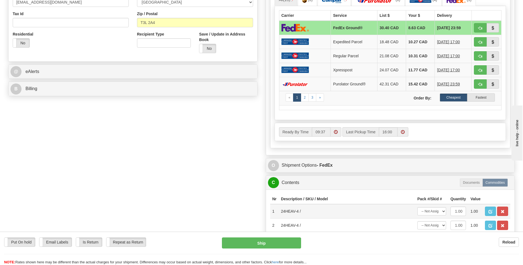
scroll to position [193, 0]
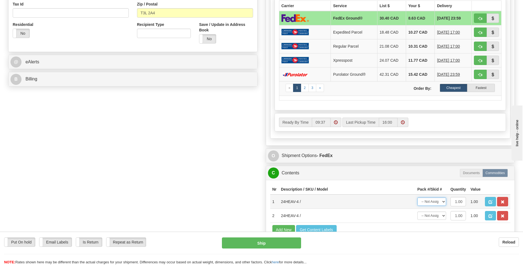
click at [436, 202] on select "-- Not Assigned -- Package 1" at bounding box center [431, 202] width 29 height 8
select select "0"
click at [417, 198] on select "-- Not Assigned -- Package 1" at bounding box center [431, 202] width 29 height 8
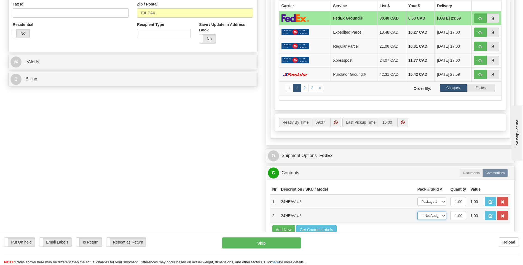
click at [436, 218] on select "-- Not Assigned -- Package 1" at bounding box center [431, 216] width 29 height 8
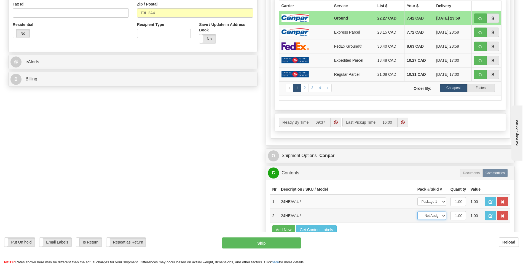
select select "0"
click at [417, 212] on select "-- Not Assigned -- Package 1" at bounding box center [431, 216] width 29 height 8
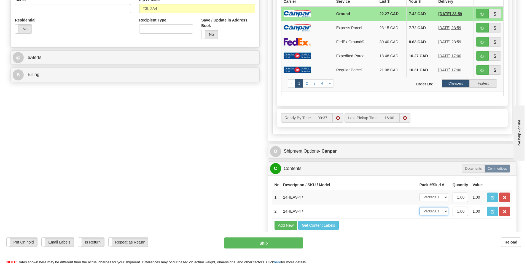
scroll to position [248, 0]
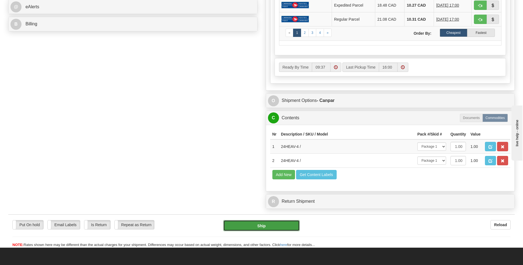
click at [264, 228] on button "Ship" at bounding box center [261, 225] width 76 height 11
type input "1"
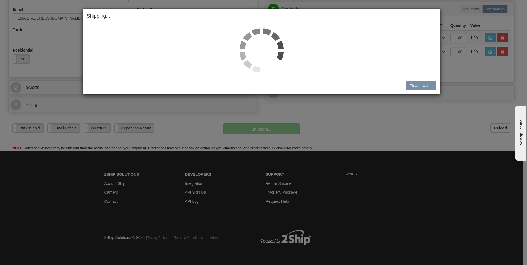
scroll to position [168, 0]
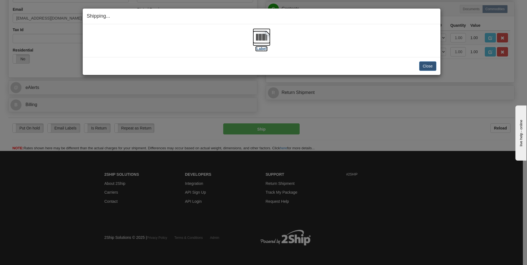
click at [261, 50] on label "[Label]" at bounding box center [261, 49] width 13 height 6
click at [430, 69] on button "Close" at bounding box center [427, 65] width 17 height 9
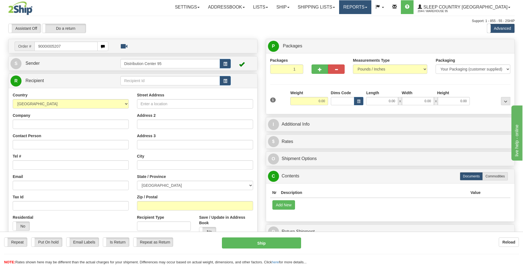
type input "9000I005207"
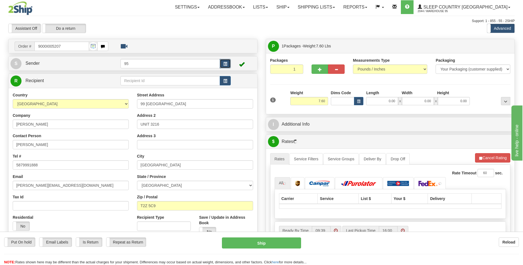
click at [229, 61] on button "button" at bounding box center [225, 63] width 11 height 9
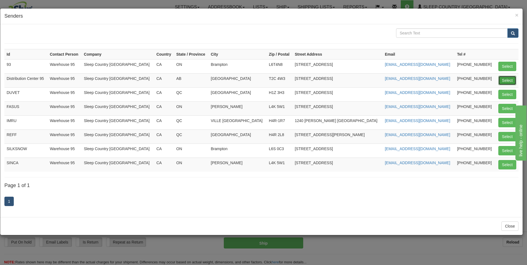
click at [511, 78] on button "Select" at bounding box center [508, 80] width 18 height 9
type input "Distribution Center 95"
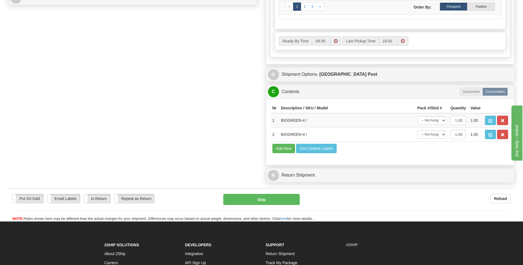
scroll to position [276, 0]
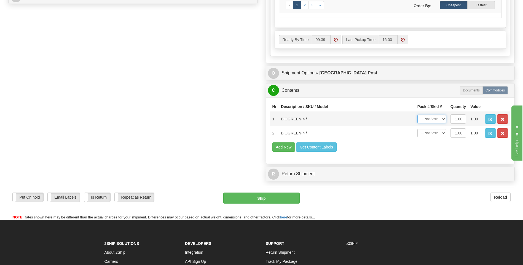
click at [427, 121] on select "-- Not Assigned -- Package 1" at bounding box center [431, 119] width 29 height 8
select select "0"
click at [417, 115] on select "-- Not Assigned -- Package 1" at bounding box center [431, 119] width 29 height 8
click at [429, 133] on select "-- Not Assigned -- Package 1" at bounding box center [431, 133] width 29 height 8
select select "0"
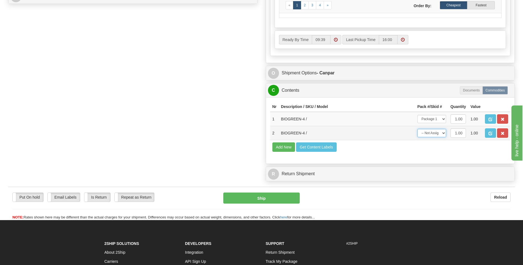
click at [417, 129] on select "-- Not Assigned -- Package 1" at bounding box center [431, 133] width 29 height 8
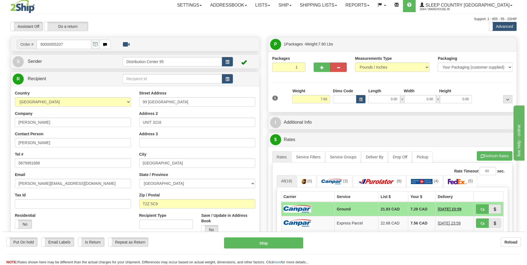
scroll to position [0, 0]
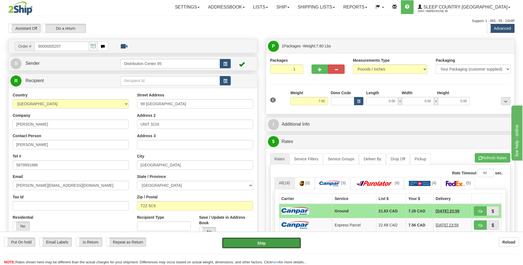
click at [243, 243] on button "Ship" at bounding box center [261, 243] width 79 height 11
type input "1"
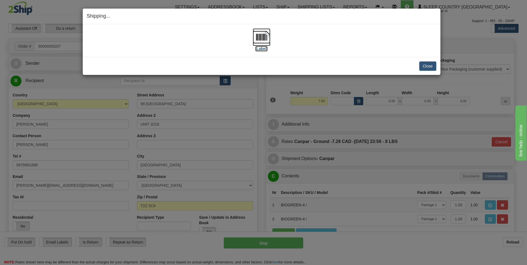
click at [264, 49] on label "[Label]" at bounding box center [261, 49] width 13 height 6
click at [423, 63] on button "Close" at bounding box center [427, 65] width 17 height 9
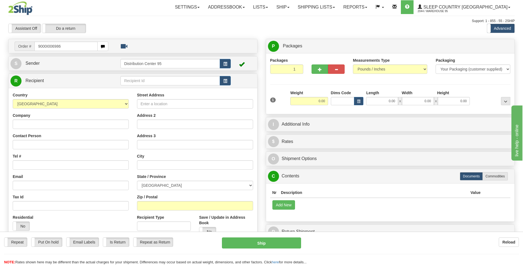
type input "9000I006986"
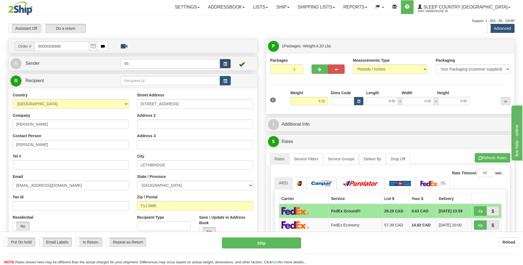
click at [225, 65] on span "button" at bounding box center [225, 64] width 4 height 4
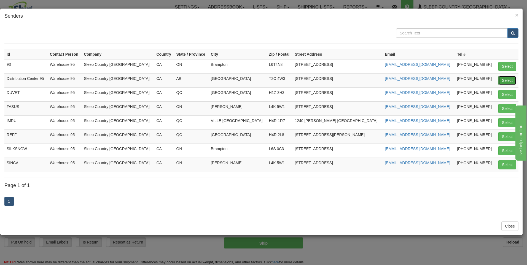
click at [507, 81] on button "Select" at bounding box center [508, 80] width 18 height 9
type input "Distribution Center 95"
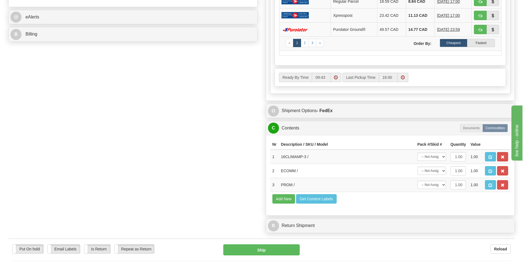
scroll to position [248, 0]
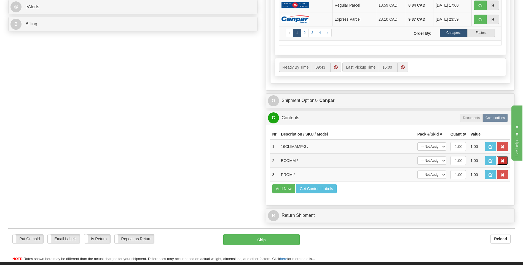
click at [506, 159] on button "button" at bounding box center [502, 160] width 11 height 9
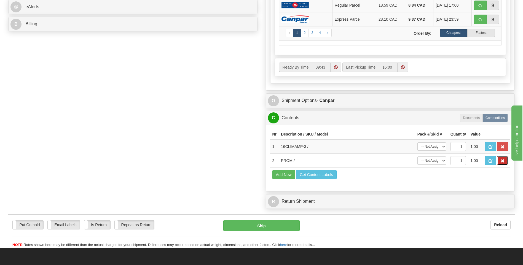
click at [506, 159] on button "button" at bounding box center [502, 160] width 11 height 9
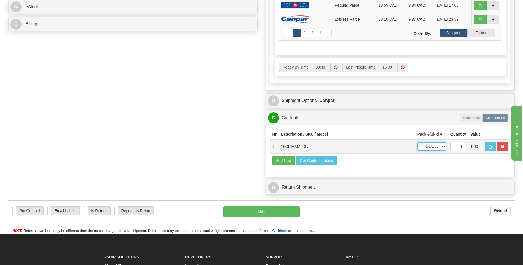
click at [432, 147] on select "-- Not Assigned -- Package 1" at bounding box center [431, 147] width 29 height 8
select select "0"
click at [417, 143] on select "-- Not Assigned -- Package 1" at bounding box center [431, 147] width 29 height 8
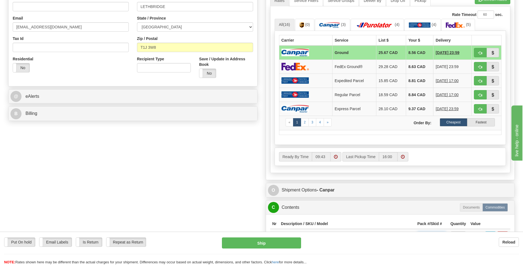
scroll to position [165, 0]
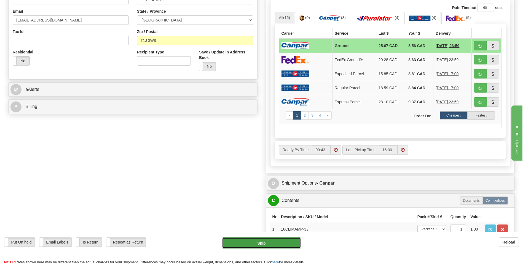
click at [263, 246] on button "Ship" at bounding box center [261, 243] width 79 height 11
type input "1"
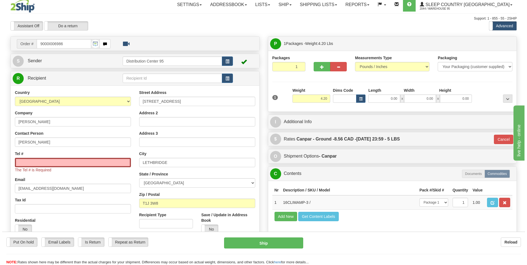
scroll to position [0, 0]
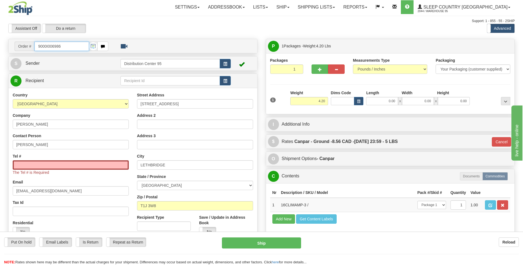
drag, startPoint x: 65, startPoint y: 45, endPoint x: 36, endPoint y: 51, distance: 29.7
click at [34, 47] on div "Order # 9000I006986" at bounding box center [62, 46] width 94 height 9
click at [37, 169] on input "Tel #" at bounding box center [71, 164] width 116 height 9
paste input "403 892-2431"
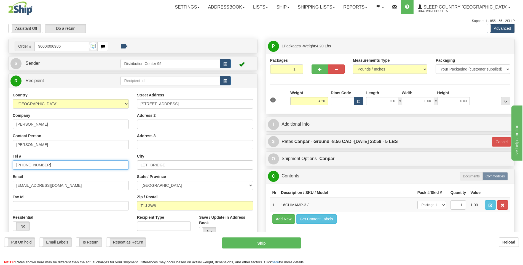
type input "403 892-2431"
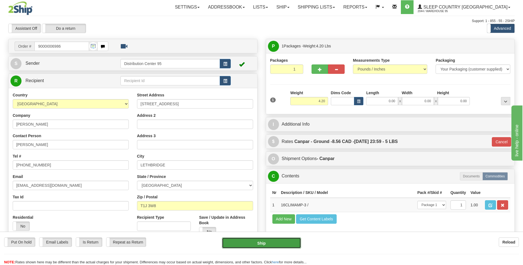
click at [282, 245] on button "Ship" at bounding box center [261, 243] width 79 height 11
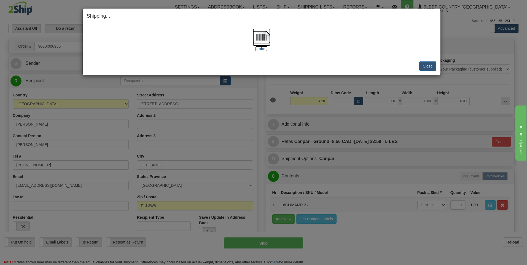
click at [262, 49] on label "[Label]" at bounding box center [261, 49] width 13 height 6
click at [433, 64] on button "Close" at bounding box center [427, 65] width 17 height 9
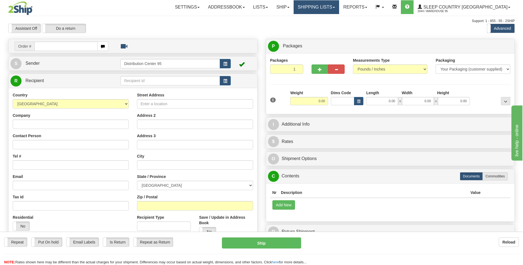
click at [336, 3] on link "Shipping lists" at bounding box center [316, 7] width 45 height 14
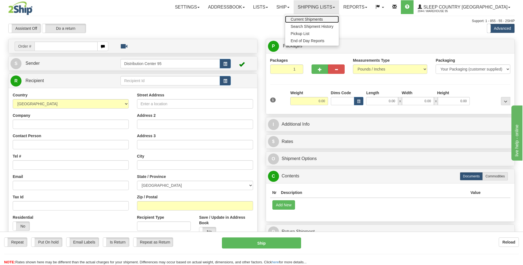
click at [323, 20] on span "Current Shipments" at bounding box center [307, 19] width 32 height 4
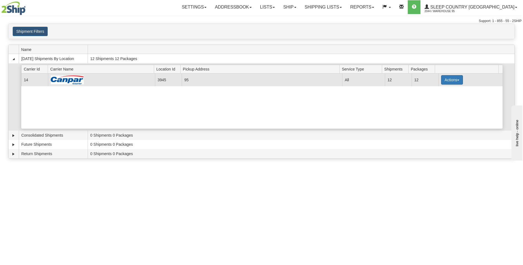
click at [441, 79] on button "Actions" at bounding box center [452, 79] width 22 height 9
click at [433, 97] on span "Close" at bounding box center [430, 97] width 13 height 4
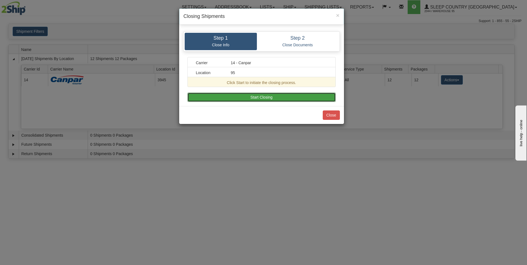
click at [231, 96] on button "Start Closing" at bounding box center [261, 97] width 148 height 9
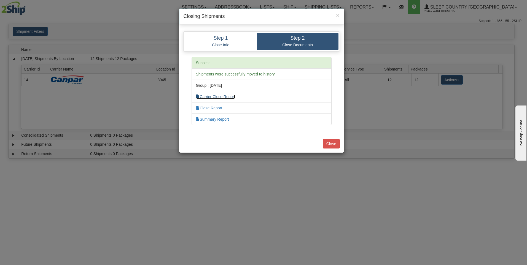
click at [211, 97] on link "Carrier Close Report" at bounding box center [215, 97] width 39 height 4
click at [220, 118] on link "Summary Report" at bounding box center [212, 119] width 33 height 4
click at [334, 144] on button "Close" at bounding box center [331, 143] width 17 height 9
